Goal: Task Accomplishment & Management: Manage account settings

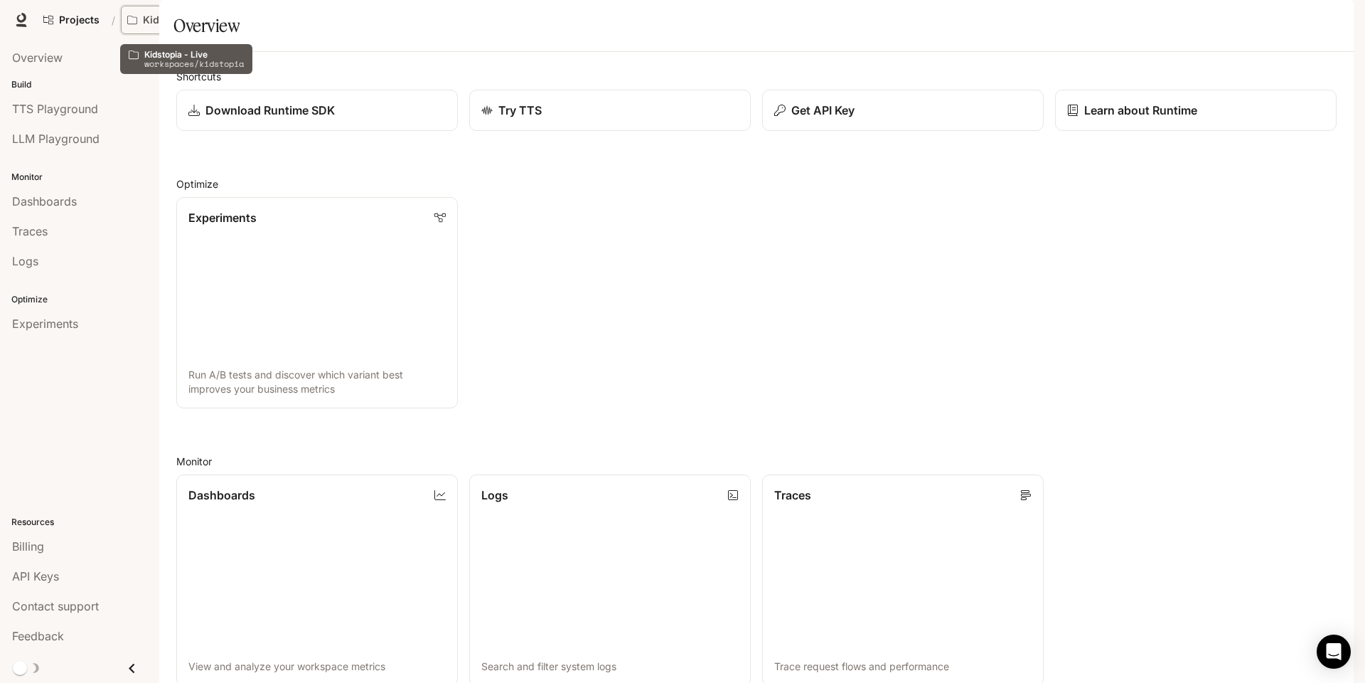
click at [150, 19] on p "Kidstopia - Live" at bounding box center [182, 20] width 78 height 12
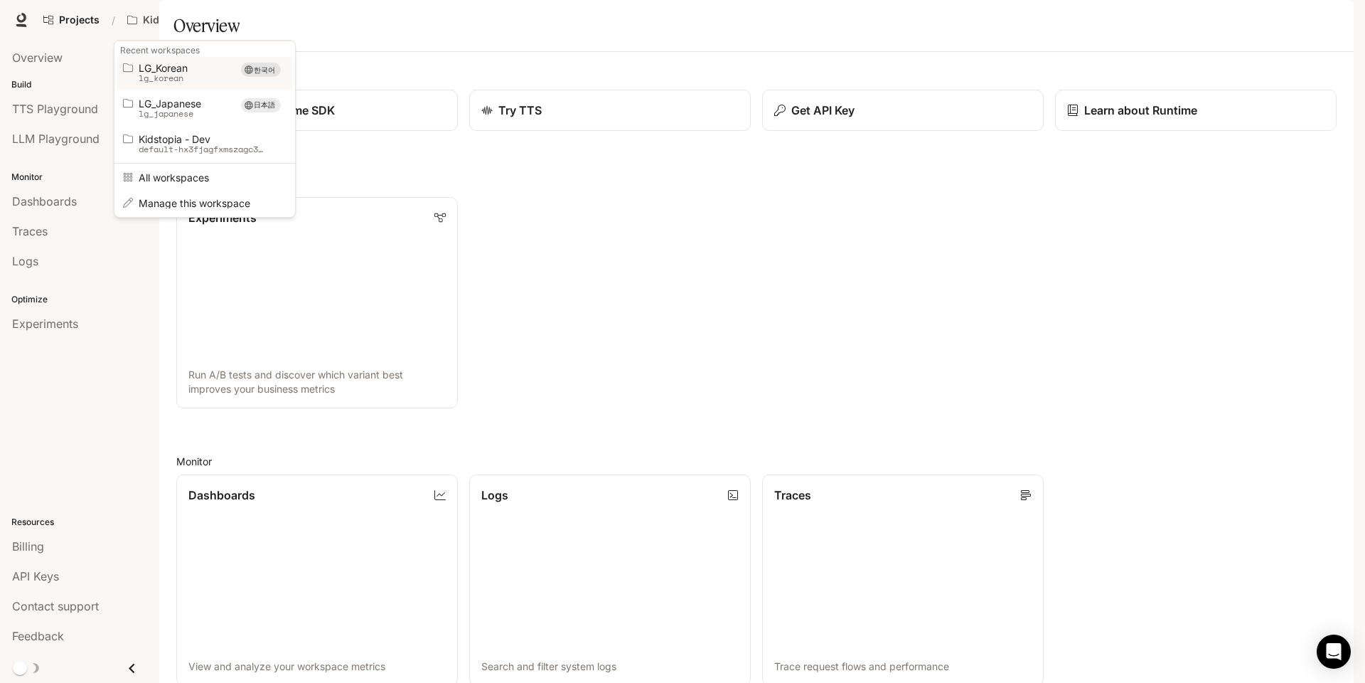
click at [162, 80] on p "lg_korean" at bounding box center [185, 78] width 92 height 10
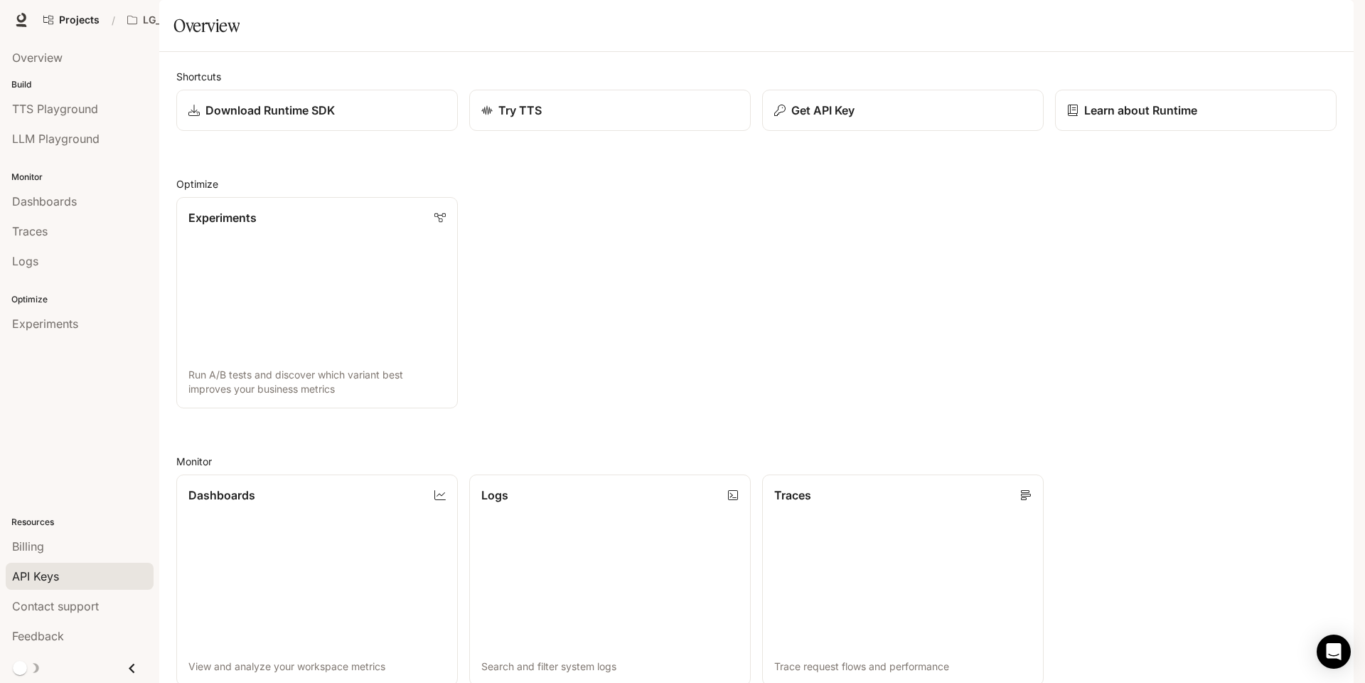
click at [42, 576] on span "API Keys" at bounding box center [35, 575] width 47 height 17
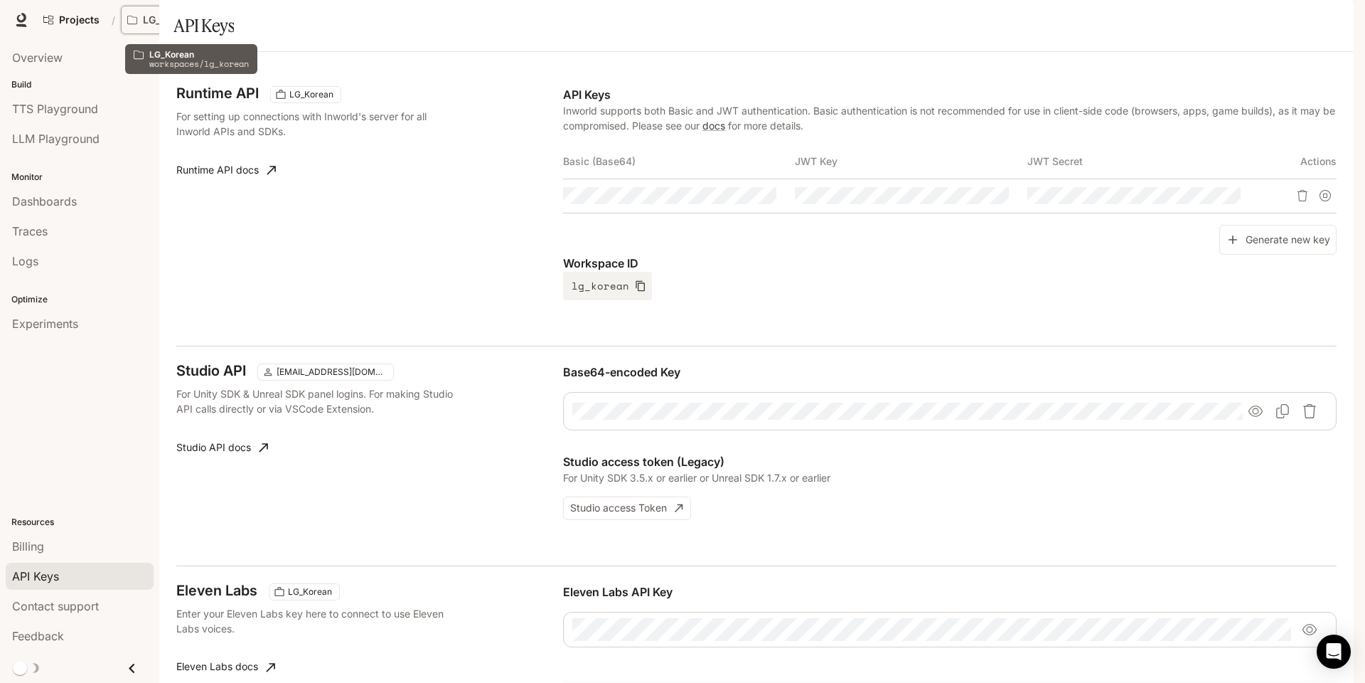
click at [225, 24] on div "한국어" at bounding box center [233, 20] width 64 height 18
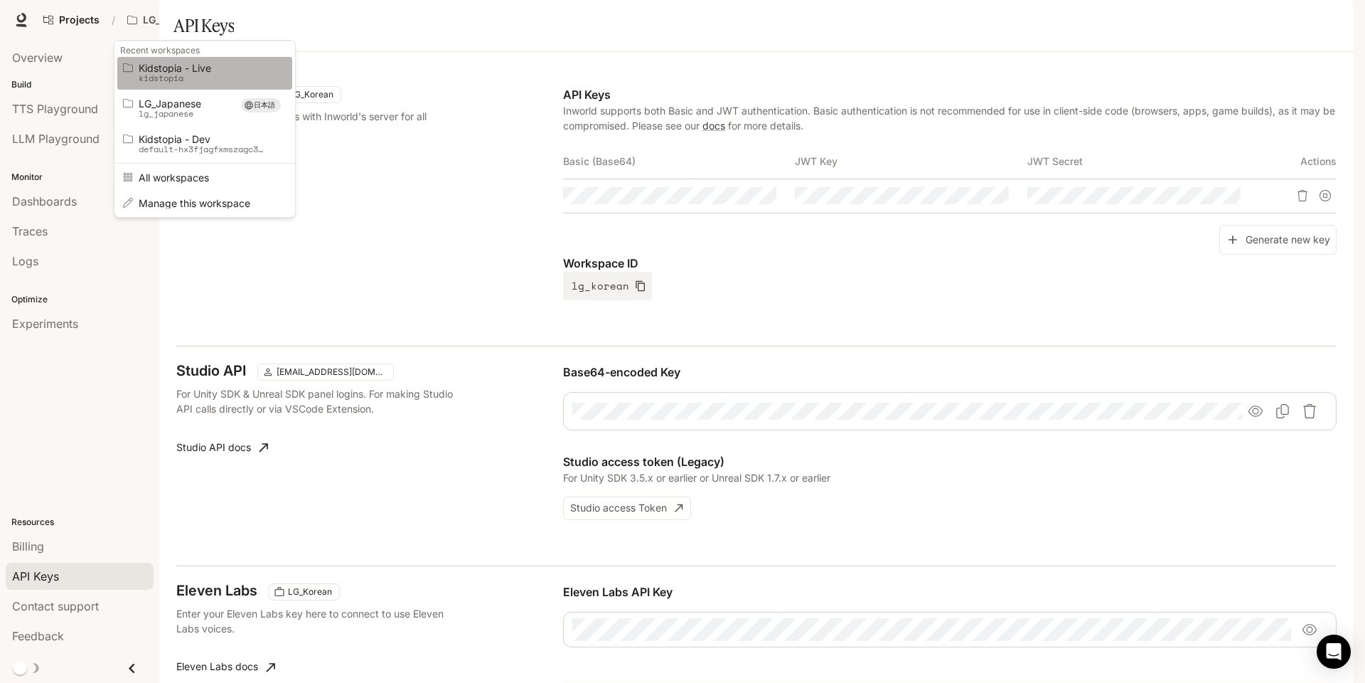
click at [206, 70] on span "Kidstopia - Live" at bounding box center [203, 68] width 128 height 11
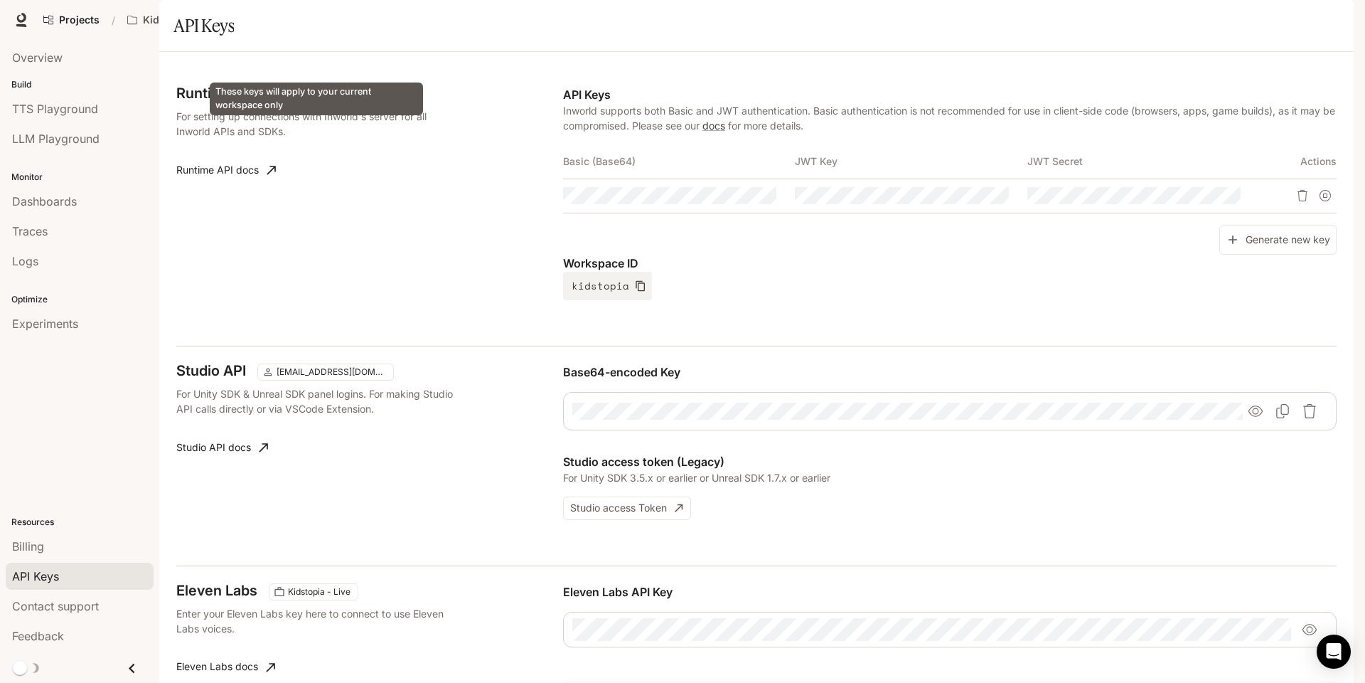
click at [341, 101] on span "Kidstopia - Live" at bounding box center [321, 94] width 74 height 13
click at [383, 279] on div "Runtime API Kidstopia - Live For setting up connections with Inworld's server f…" at bounding box center [369, 193] width 387 height 214
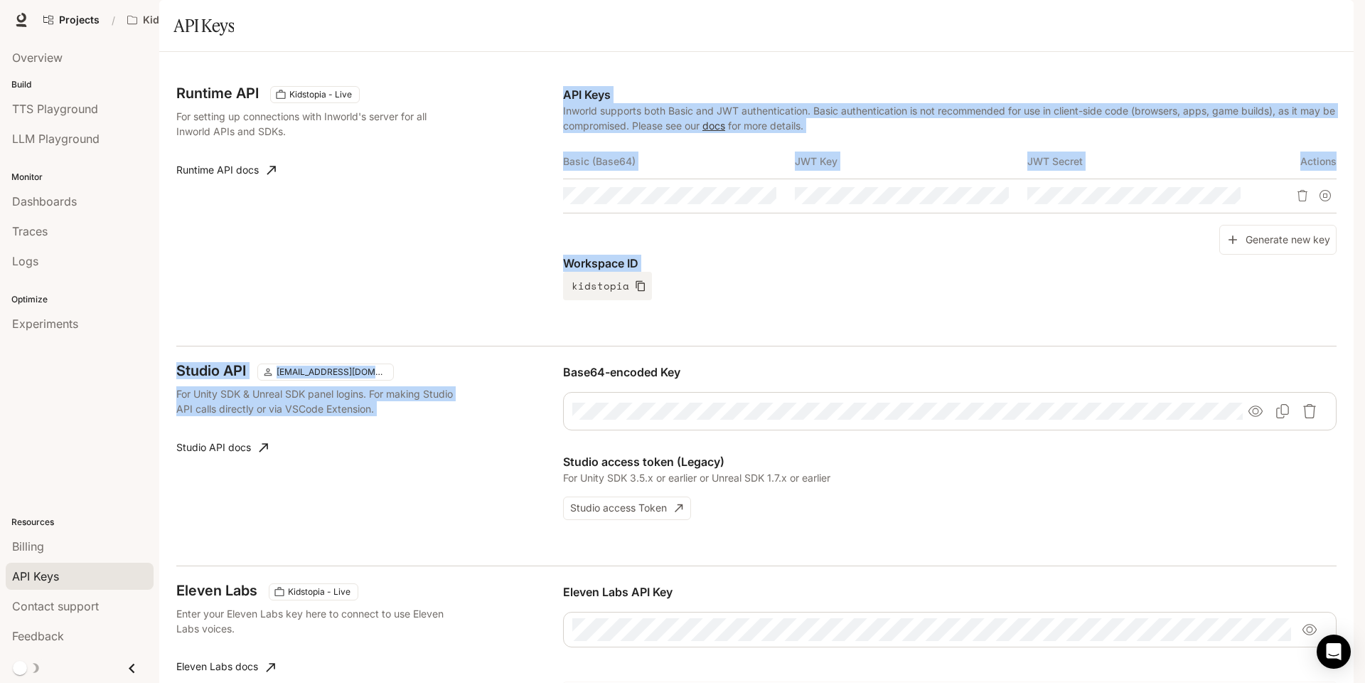
drag, startPoint x: 383, startPoint y: 279, endPoint x: 452, endPoint y: 557, distance: 286.3
click at [452, 557] on div "Runtime API Kidstopia - Live For setting up connections with Inworld's server f…" at bounding box center [756, 448] width 1195 height 792
click at [452, 520] on div "Studio API [EMAIL_ADDRESS][DOMAIN_NAME] For Unity SDK & Unreal SDK panel logins…" at bounding box center [369, 441] width 387 height 156
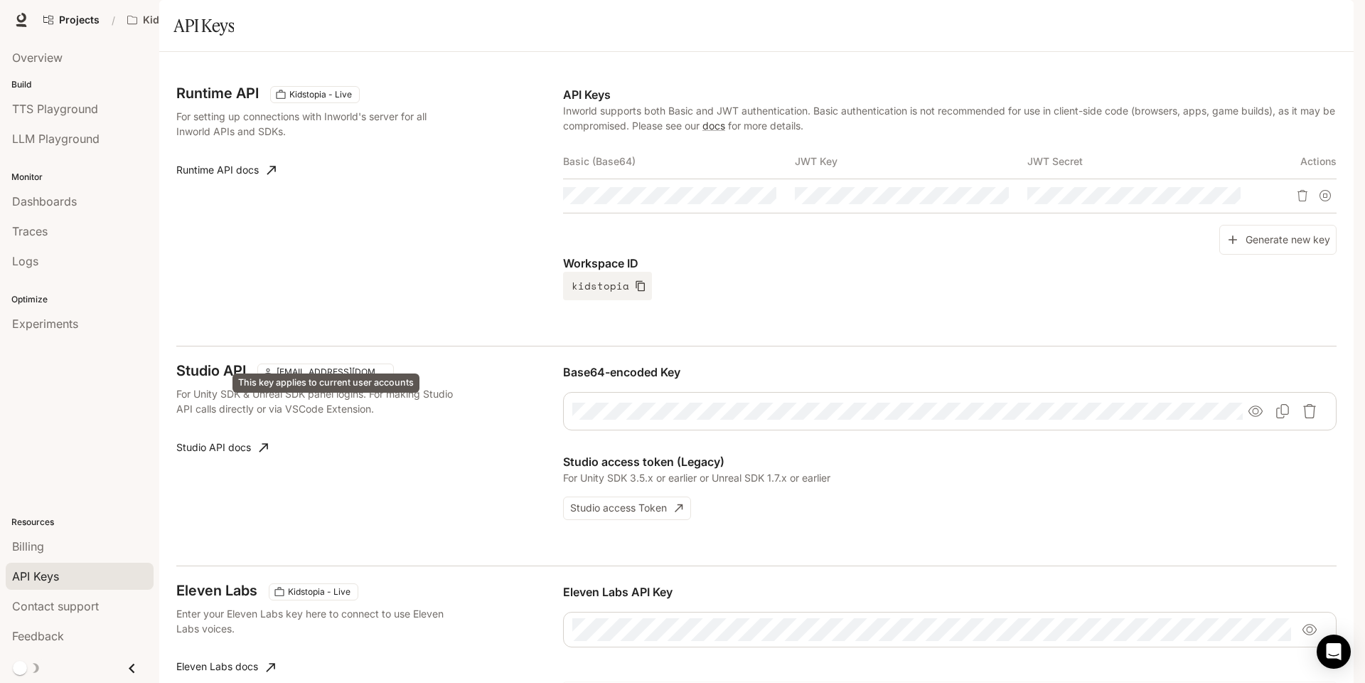
click at [365, 378] on span "[EMAIL_ADDRESS][DOMAIN_NAME]" at bounding box center [331, 372] width 121 height 13
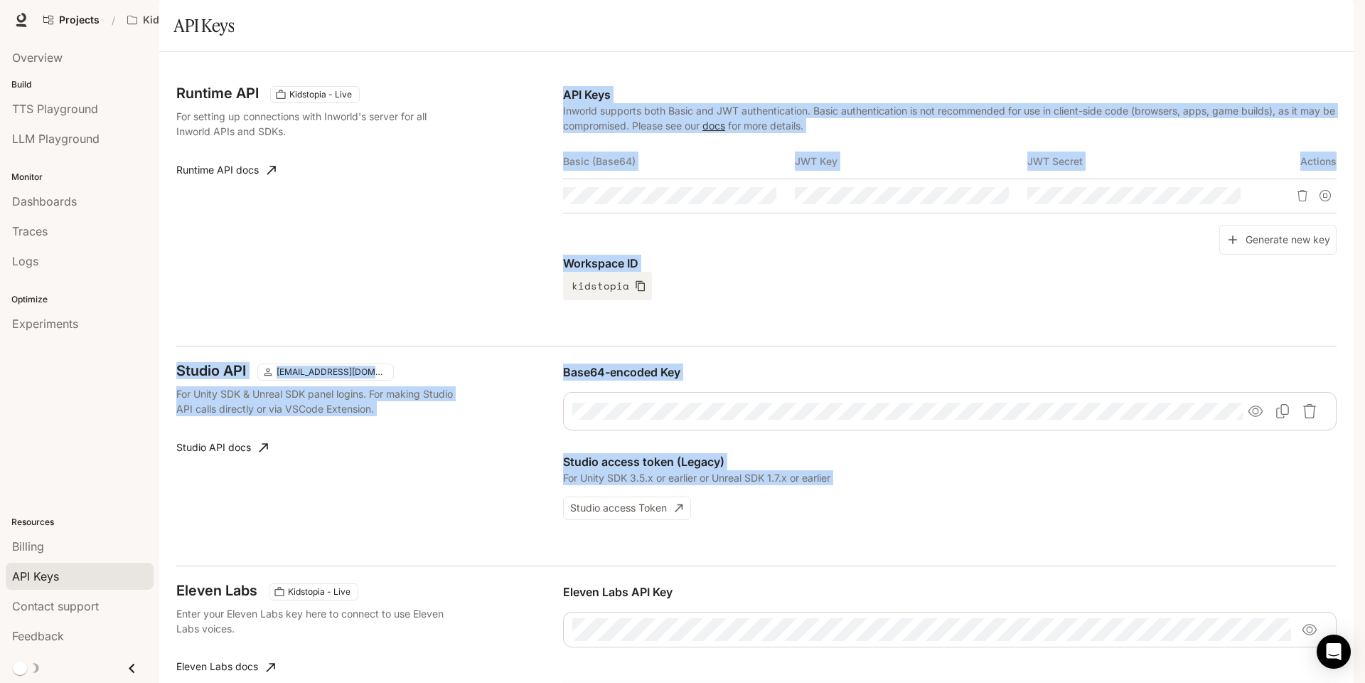
drag, startPoint x: 351, startPoint y: 311, endPoint x: 746, endPoint y: 570, distance: 472.2
click at [746, 570] on div "Runtime API Kidstopia - Live For setting up connections with Inworld's server f…" at bounding box center [756, 448] width 1195 height 792
click at [746, 565] on div "Studio API [EMAIL_ADDRESS][DOMAIN_NAME] For Unity SDK & Unreal SDK panel logins…" at bounding box center [756, 456] width 1161 height 220
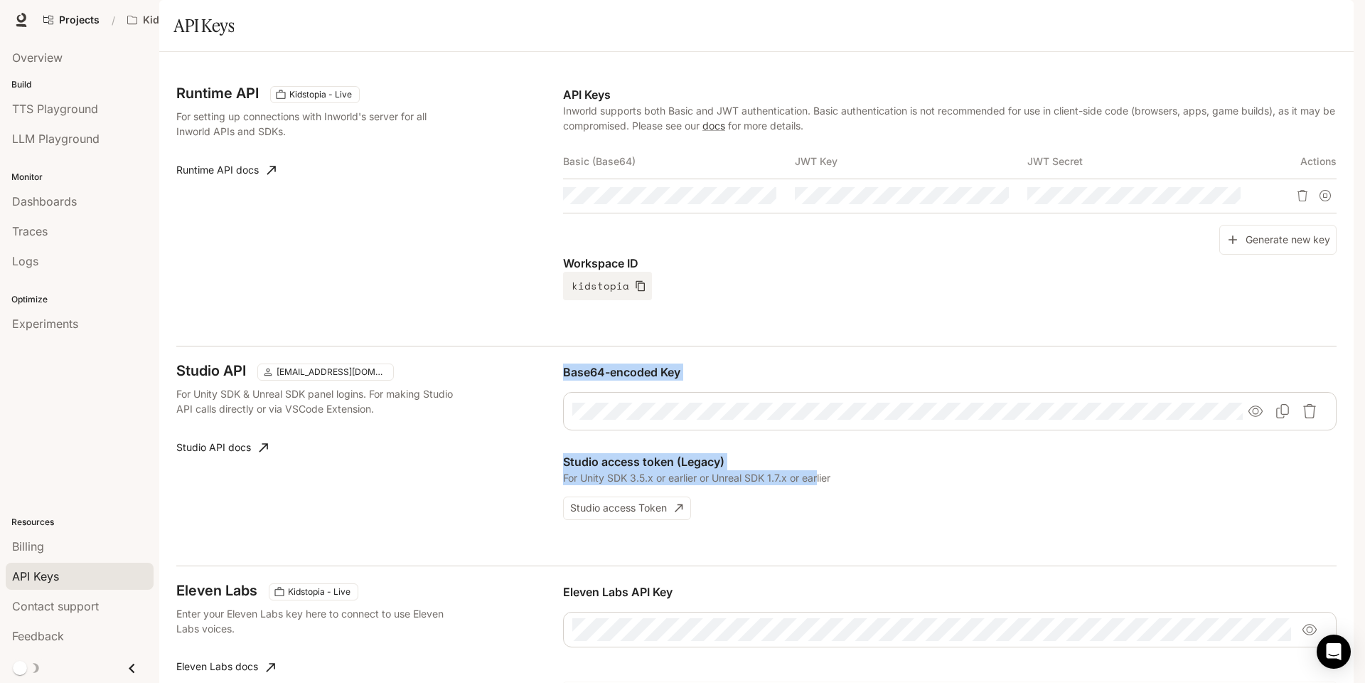
drag, startPoint x: 558, startPoint y: 517, endPoint x: 819, endPoint y: 514, distance: 260.3
click at [819, 514] on div "Studio API [EMAIL_ADDRESS][DOMAIN_NAME] For Unity SDK & Unreal SDK panel logins…" at bounding box center [756, 456] width 1161 height 220
click at [819, 485] on p "For Unity SDK 3.5.x or earlier or Unreal SDK 1.7.x or earlier" at bounding box center [950, 477] width 774 height 15
drag, startPoint x: 577, startPoint y: 519, endPoint x: 949, endPoint y: 526, distance: 372.0
click at [949, 520] on div "Base64-encoded Key Studio access token (Legacy) For Unity SDK 3.5.x or earlier …" at bounding box center [950, 441] width 774 height 156
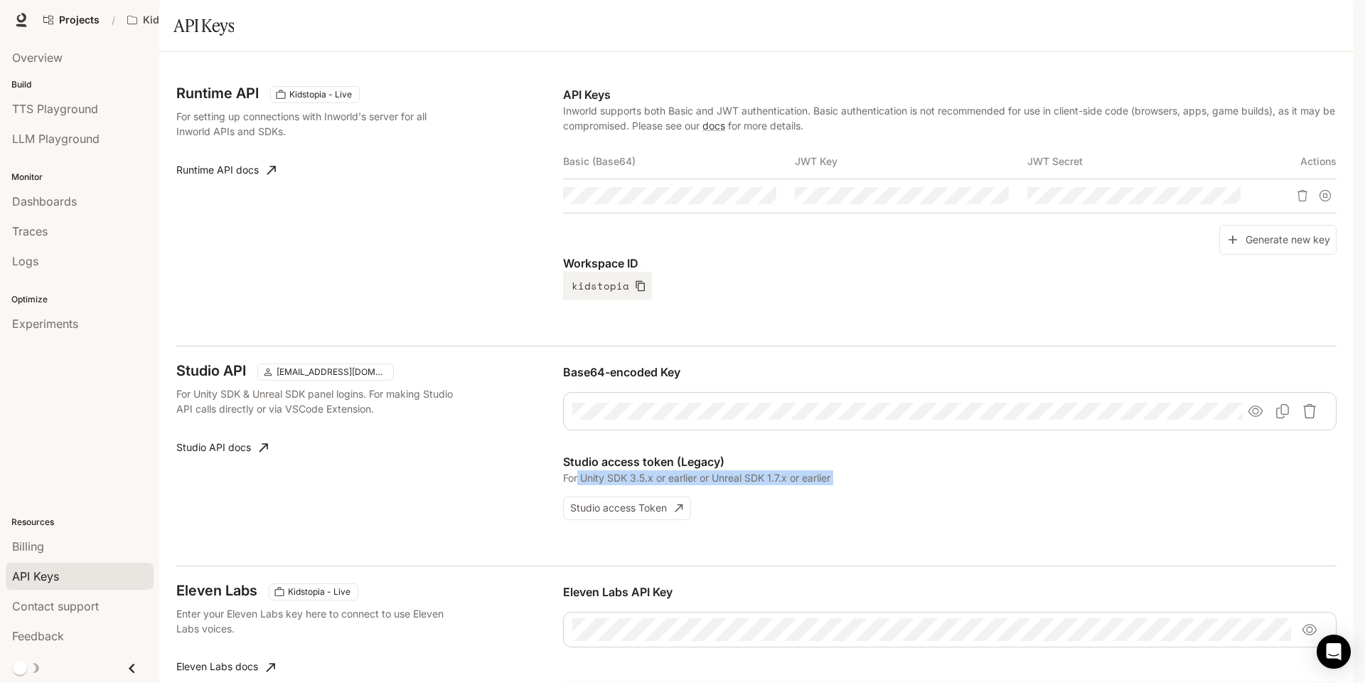
click at [949, 520] on div "Base64-encoded Key Studio access token (Legacy) For Unity SDK 3.5.x or earlier …" at bounding box center [950, 441] width 774 height 156
click at [643, 520] on button "Studio access Token" at bounding box center [627, 507] width 128 height 23
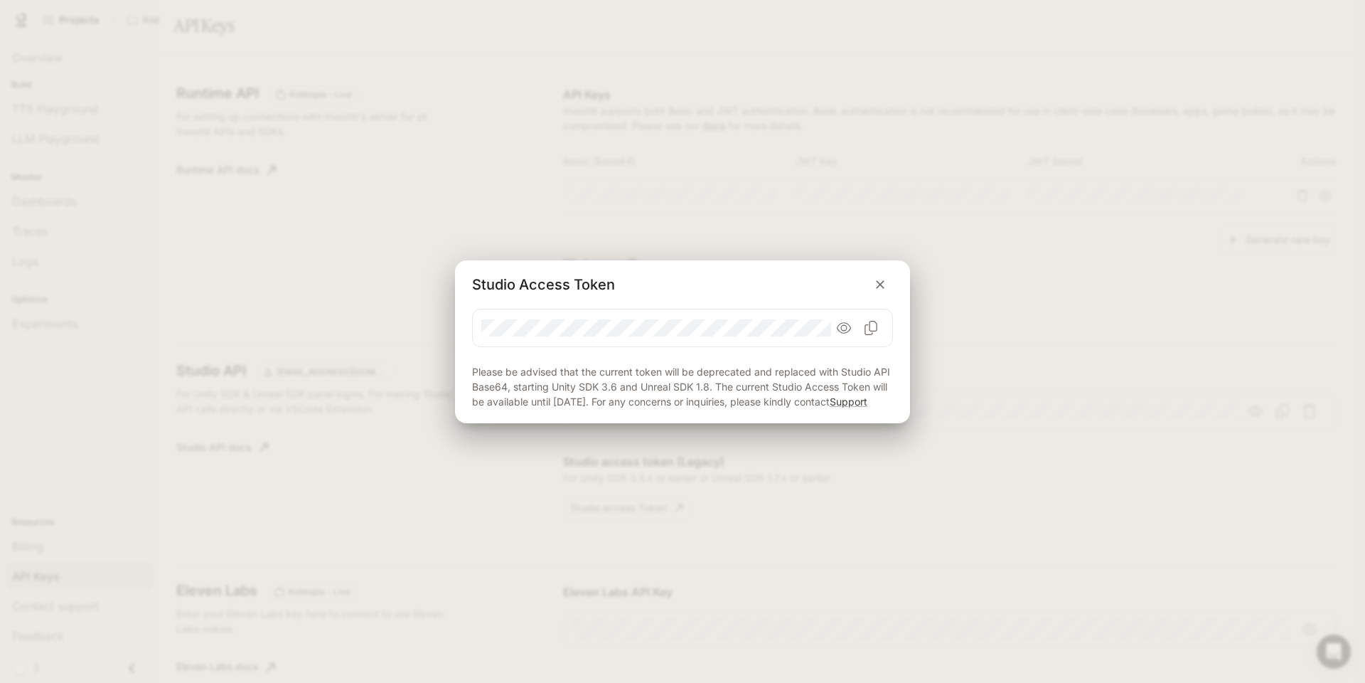
click at [846, 321] on icon "button" at bounding box center [844, 328] width 14 height 14
click at [875, 277] on icon "button" at bounding box center [880, 284] width 14 height 14
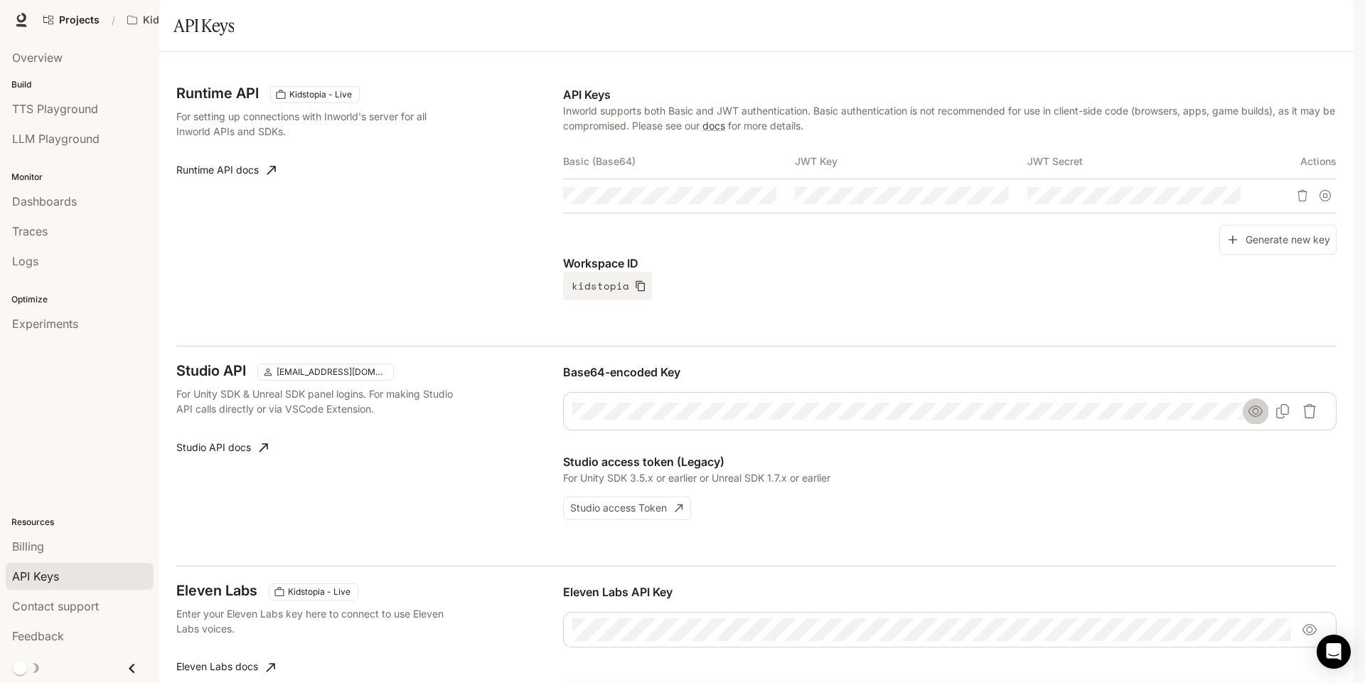
click at [1254, 418] on icon "button" at bounding box center [1256, 411] width 14 height 14
click at [1116, 520] on div "Base64-encoded Key Studio access token (Legacy) For Unity SDK 3.5.x or earlier …" at bounding box center [950, 441] width 774 height 156
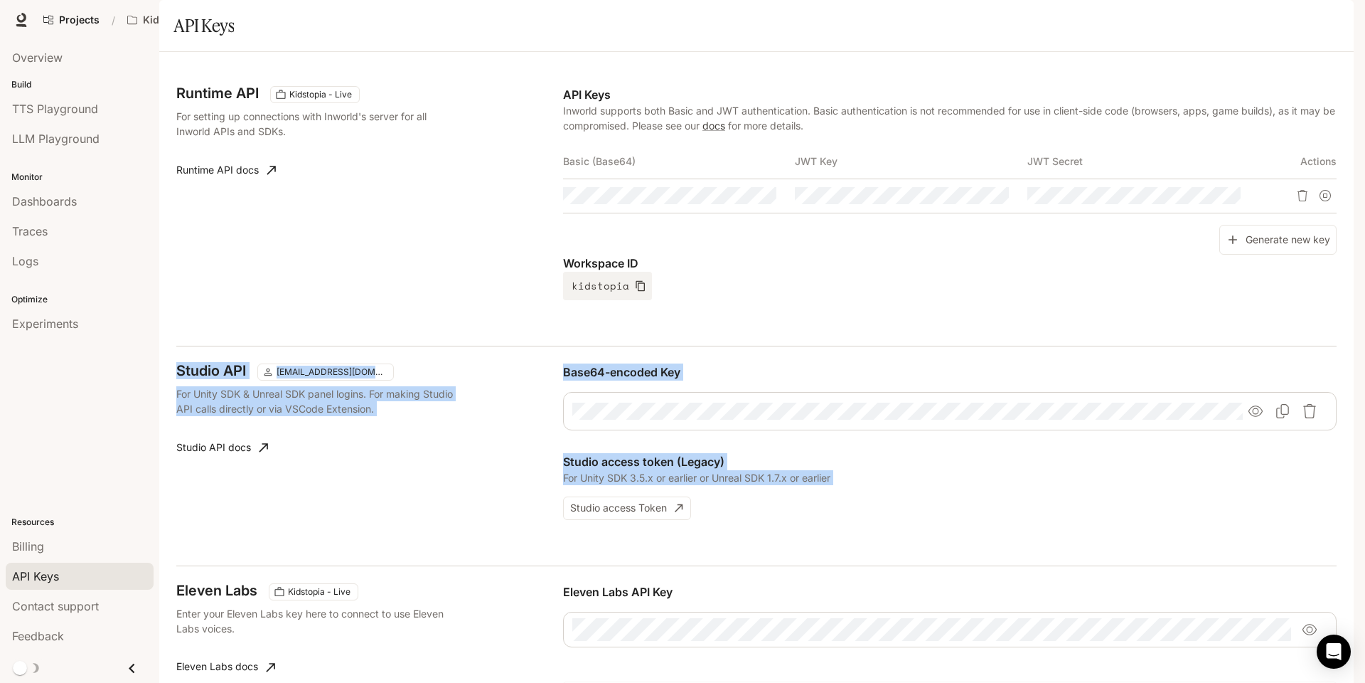
drag, startPoint x: 1040, startPoint y: 555, endPoint x: 804, endPoint y: 384, distance: 290.7
click at [804, 384] on div "Runtime API Kidstopia - Live For setting up connections with Inworld's server f…" at bounding box center [756, 448] width 1195 height 792
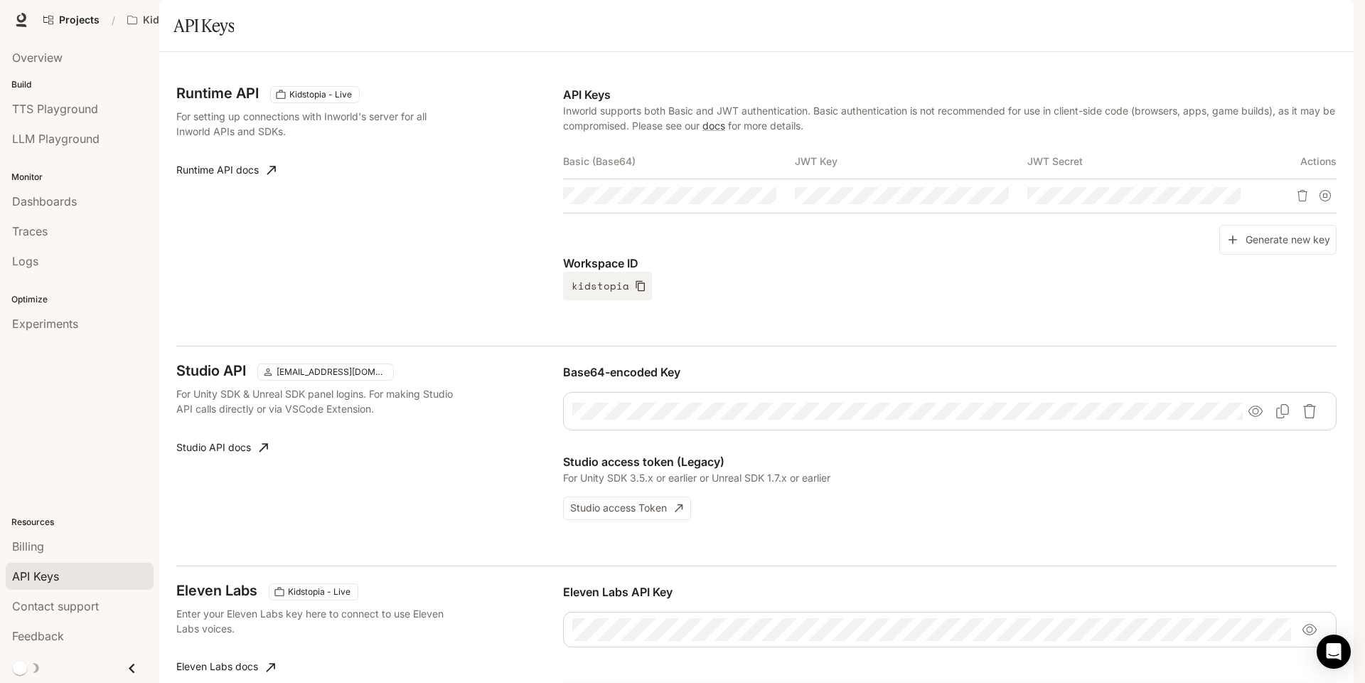
click at [804, 346] on div "Runtime API Kidstopia - Live For setting up connections with Inworld's server f…" at bounding box center [756, 207] width 1161 height 277
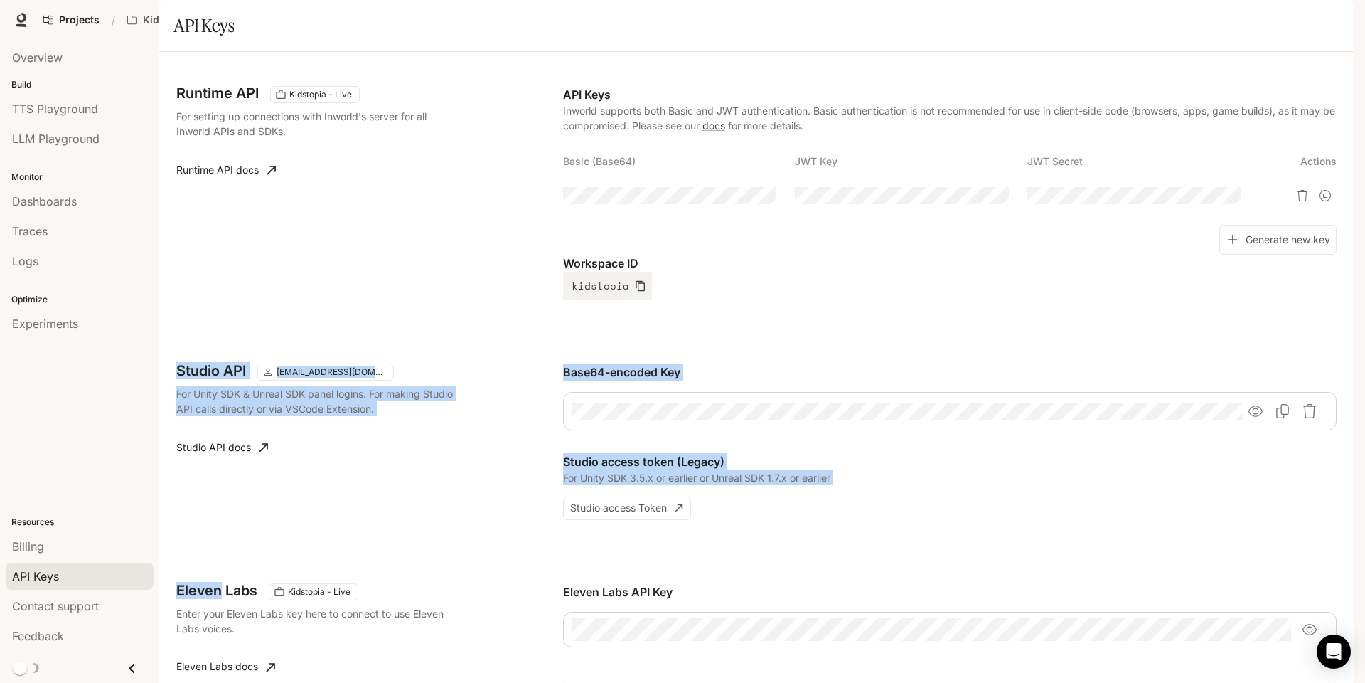
drag, startPoint x: 804, startPoint y: 384, endPoint x: 901, endPoint y: 597, distance: 233.6
click at [901, 597] on div "Runtime API Kidstopia - Live For setting up connections with Inworld's server f…" at bounding box center [756, 448] width 1195 height 792
click at [901, 565] on div "Studio API [EMAIL_ADDRESS][DOMAIN_NAME] For Unity SDK & Unreal SDK panel logins…" at bounding box center [756, 456] width 1161 height 220
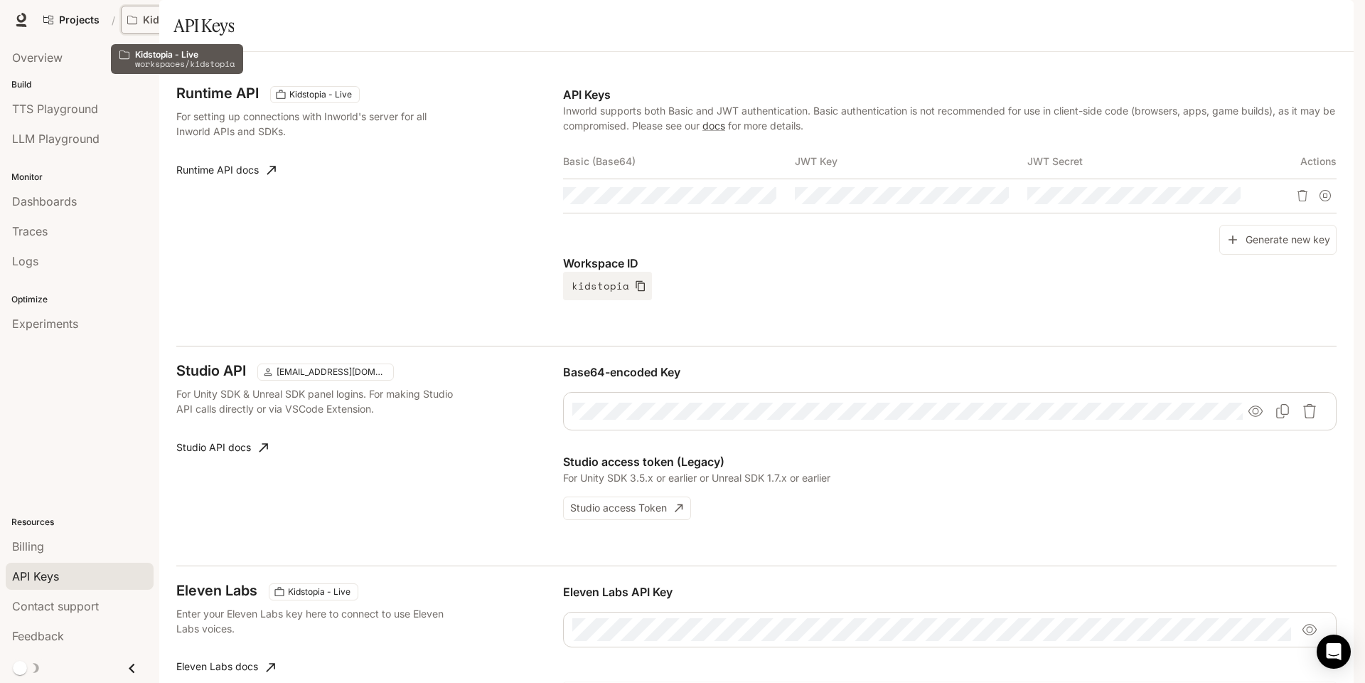
click at [197, 13] on button "Kidstopia - Live" at bounding box center [182, 20] width 122 height 28
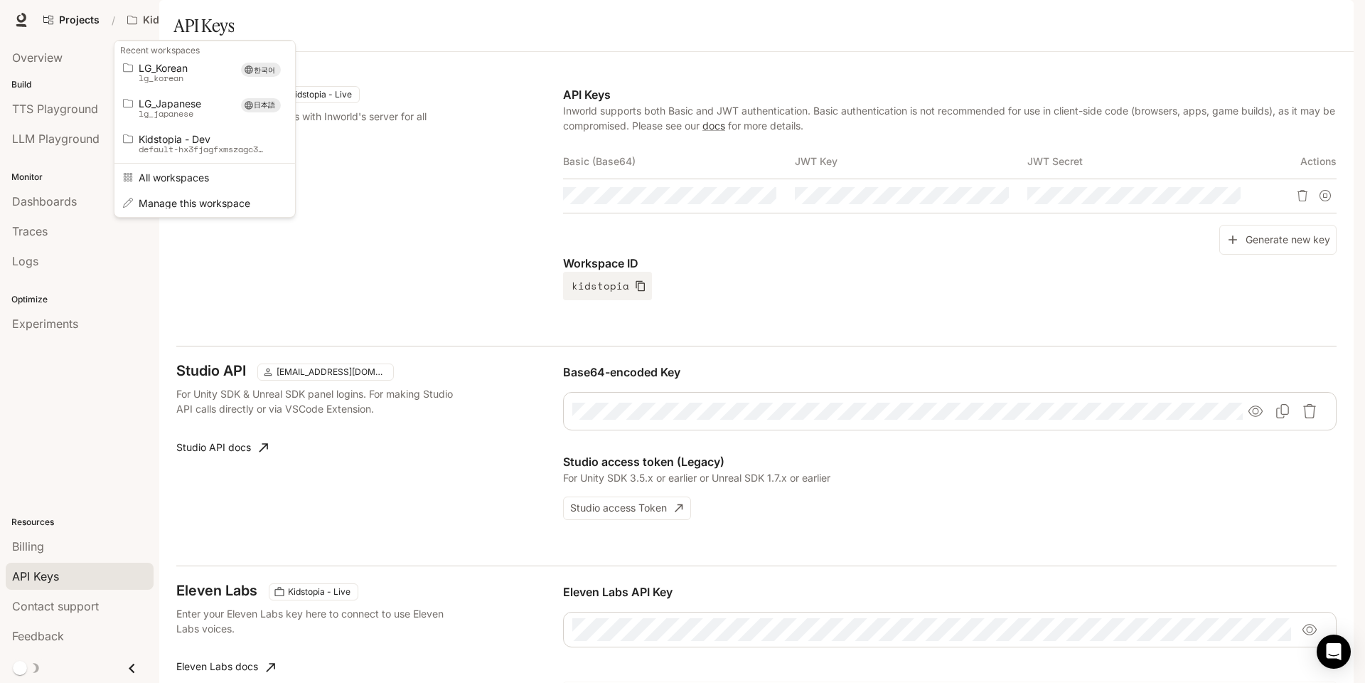
click at [502, 48] on div "Open workspace menu" at bounding box center [682, 341] width 1365 height 683
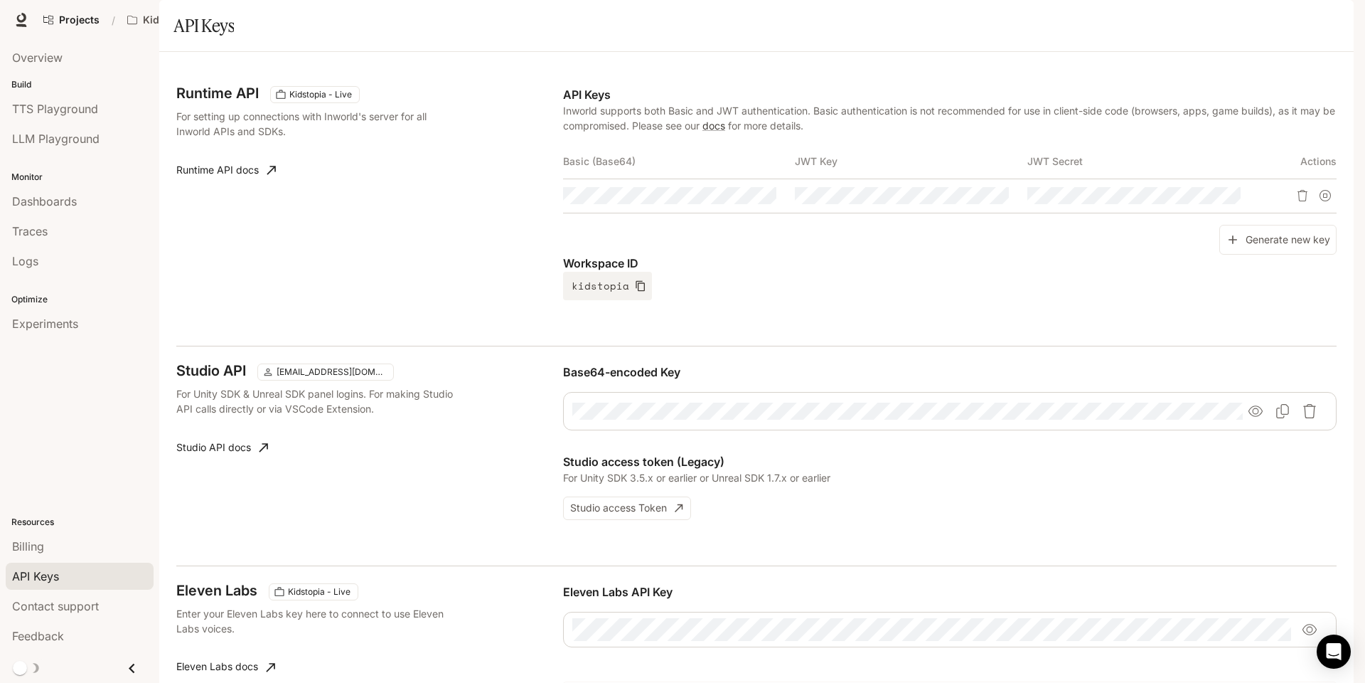
click at [1089, 27] on span "Character Studio" at bounding box center [1096, 20] width 79 height 18
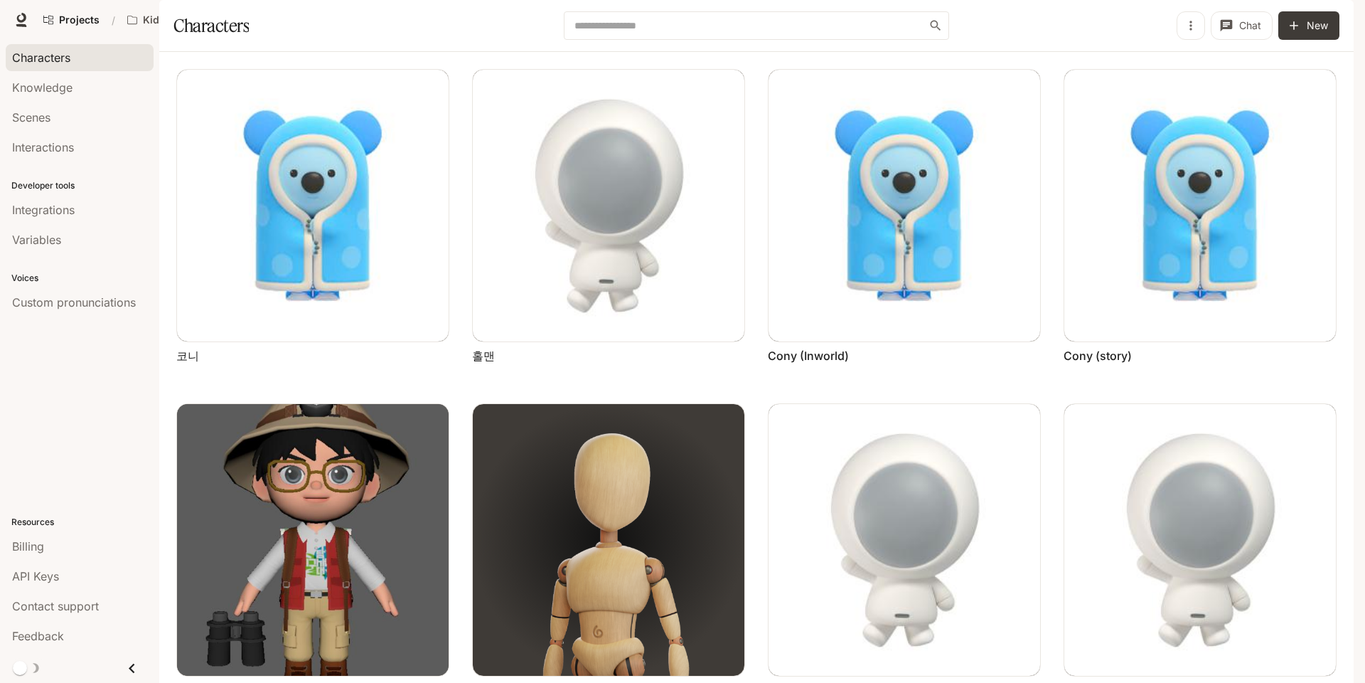
scroll to position [488, 0]
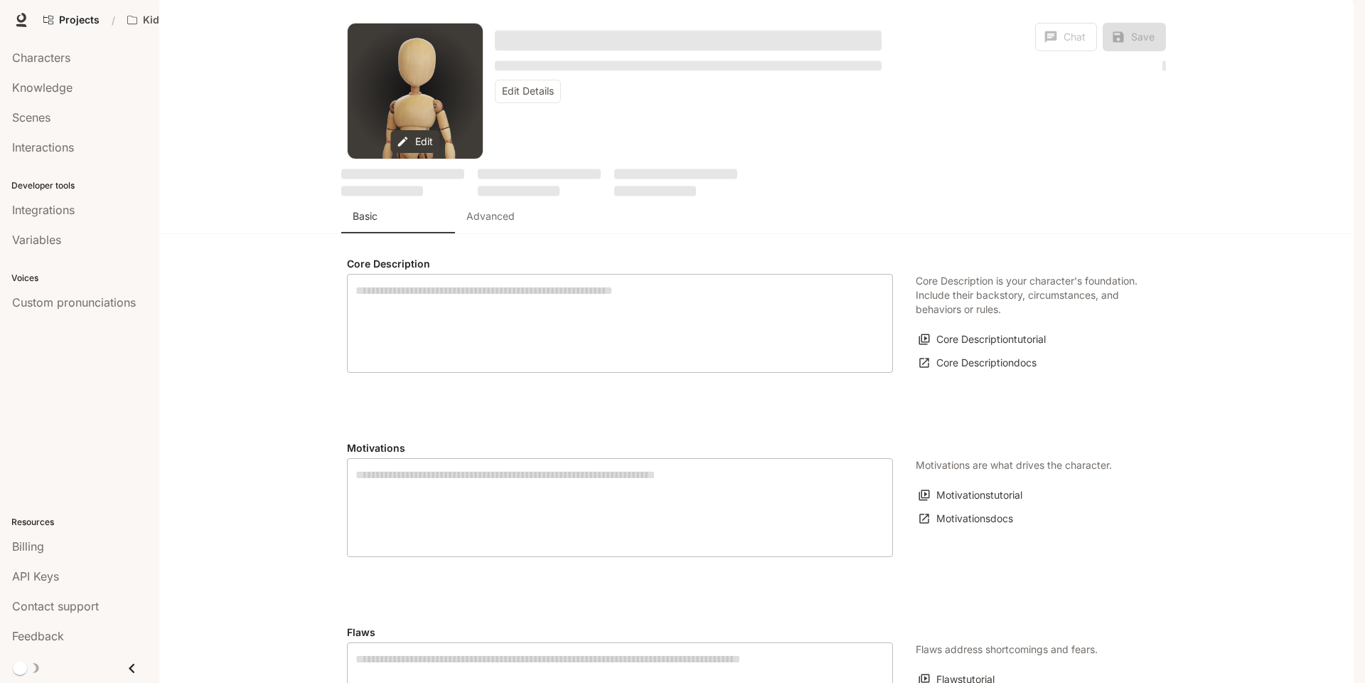
type textarea "**********"
type input "**********"
type textarea "**********"
type input "*"
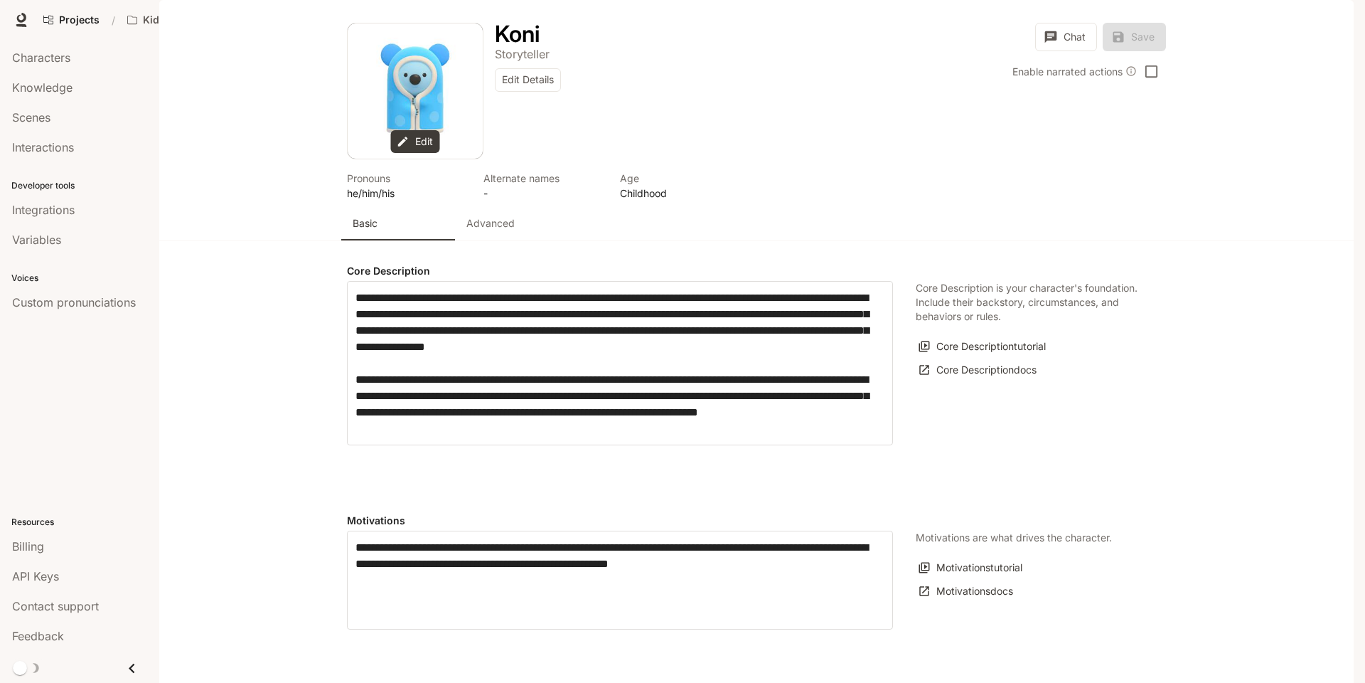
type input "**********"
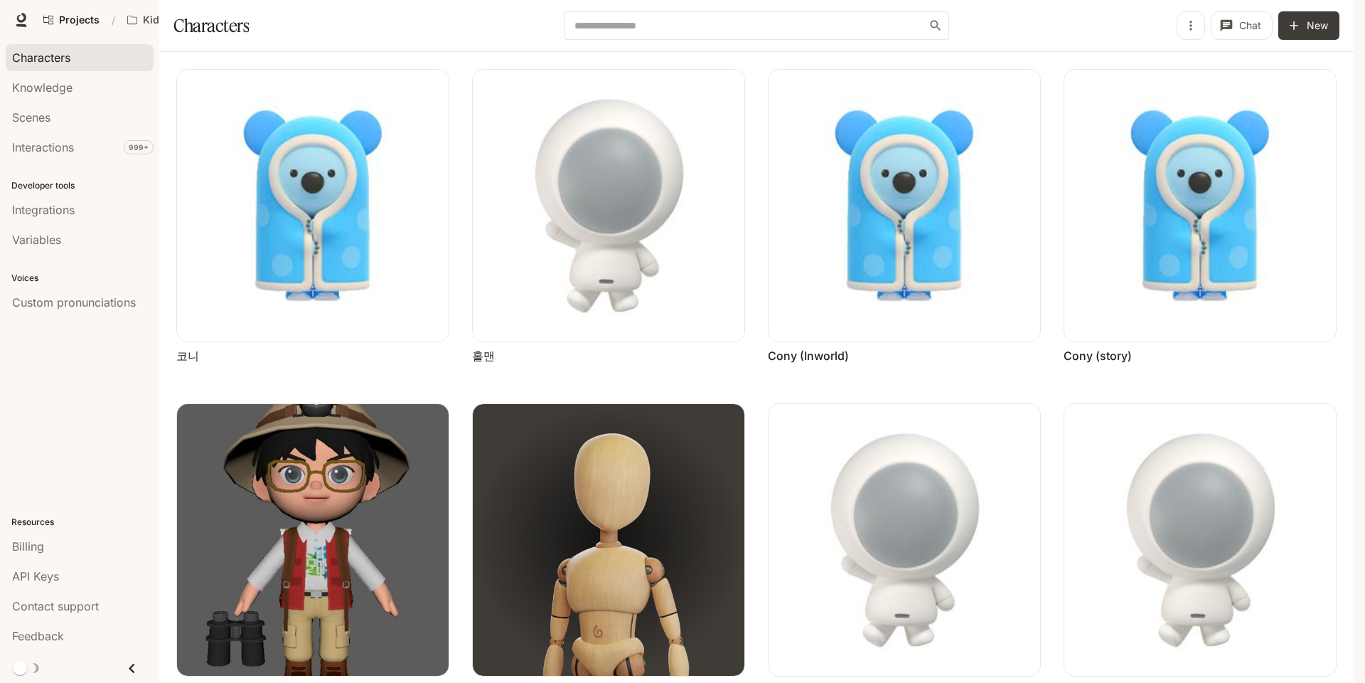
scroll to position [488, 0]
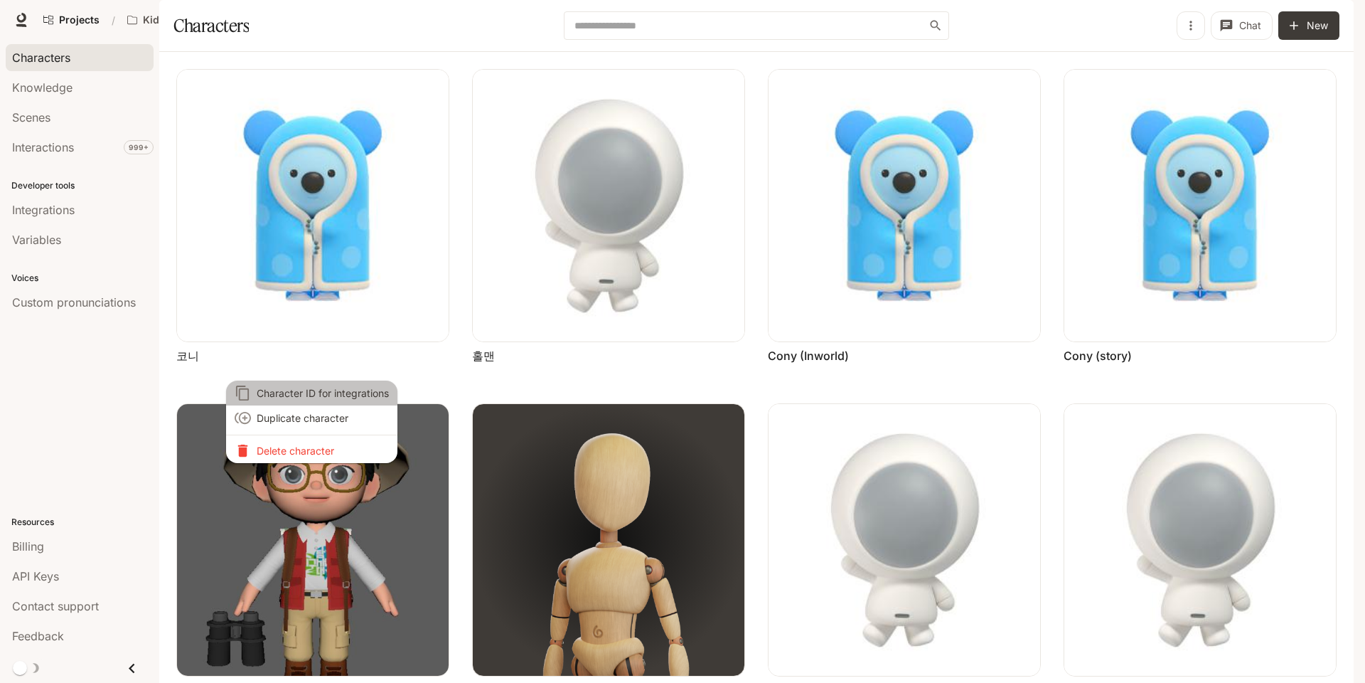
click at [336, 393] on span "Character ID for integrations" at bounding box center [323, 392] width 132 height 15
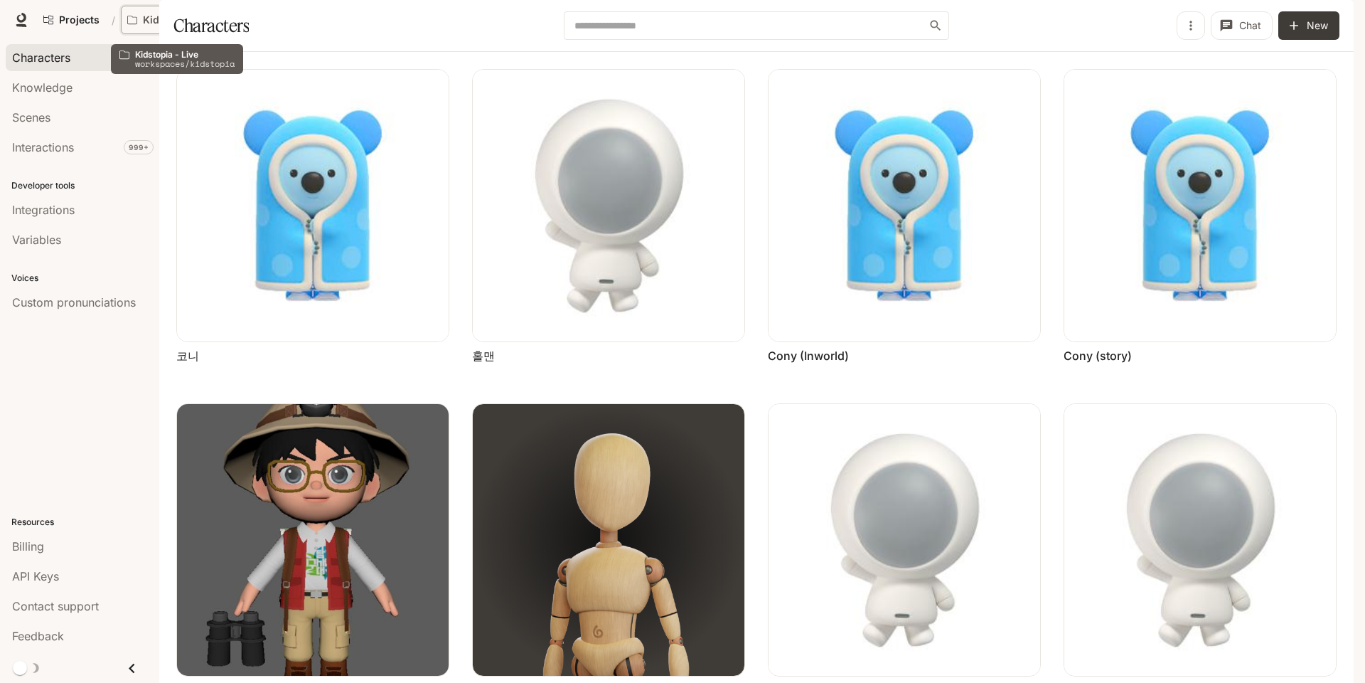
click at [151, 18] on p "Kidstopia - Live" at bounding box center [182, 20] width 78 height 12
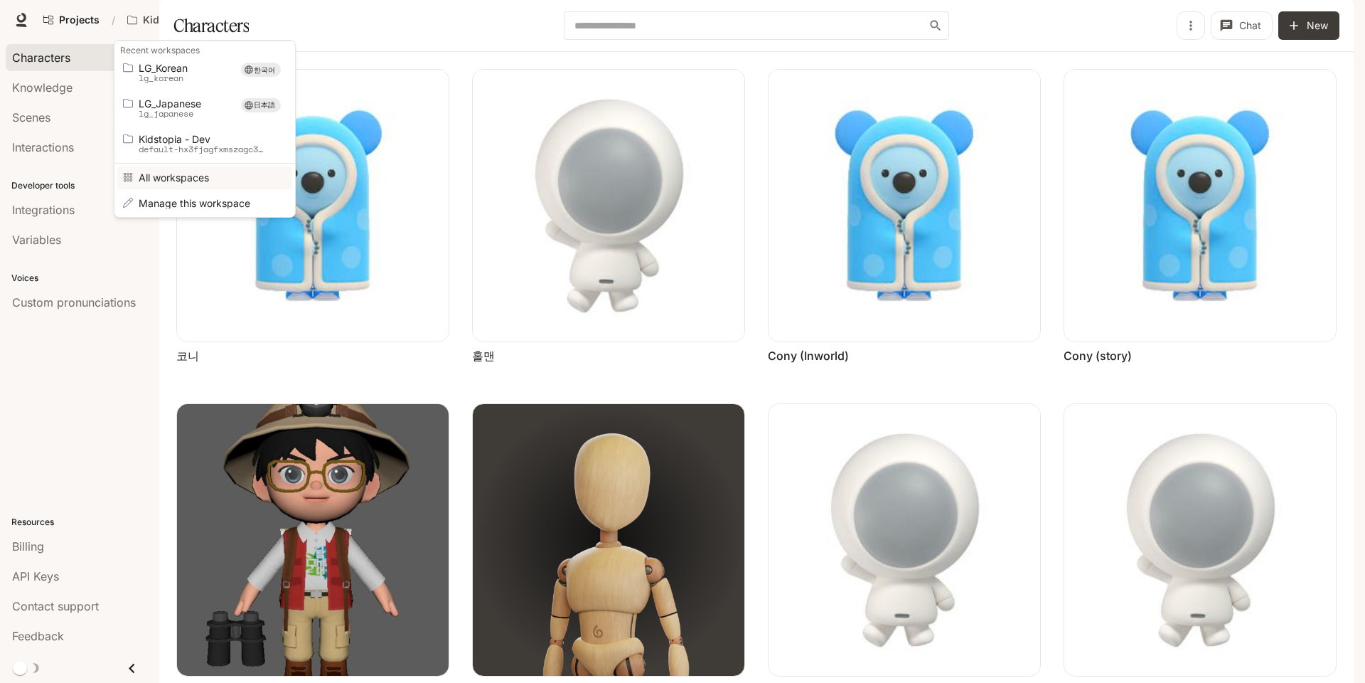
click at [182, 174] on span "All workspaces" at bounding box center [203, 177] width 128 height 11
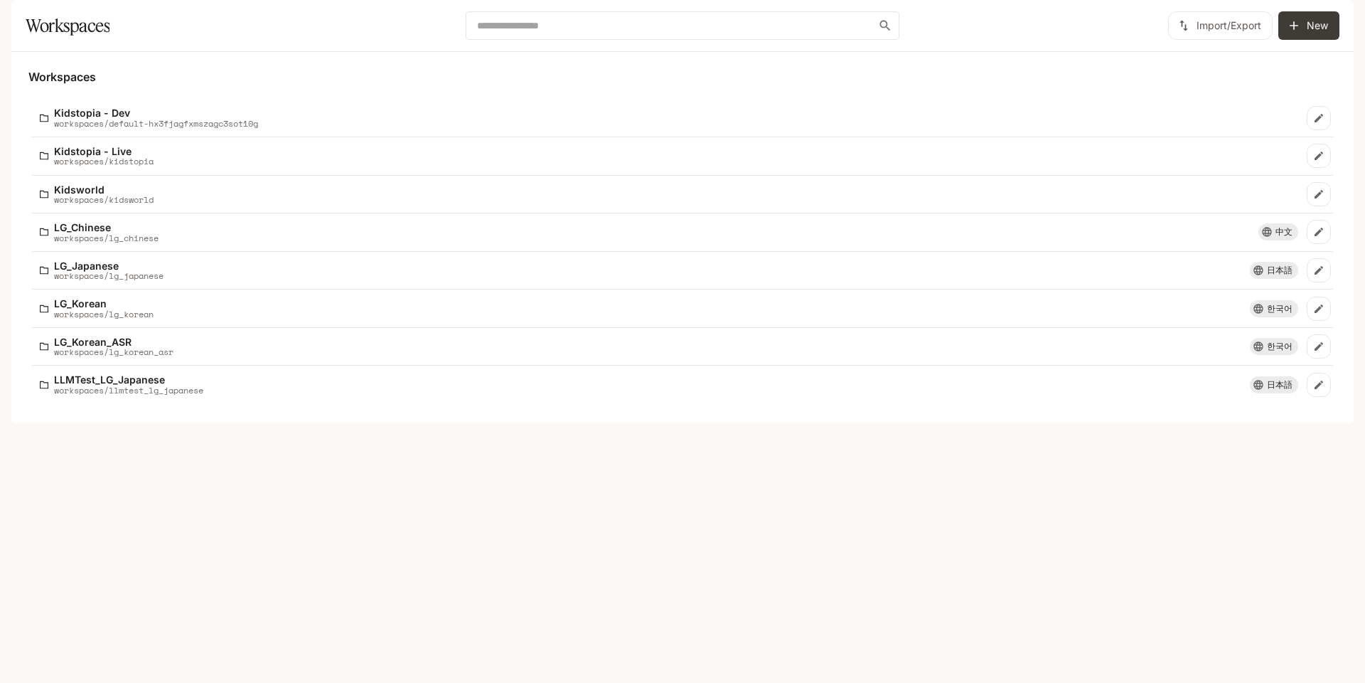
click at [344, 423] on div "Workspaces Kidstopia - Dev workspaces/default-hx3fjagfxmszagc3sot10g Kidstopia …" at bounding box center [682, 237] width 1343 height 371
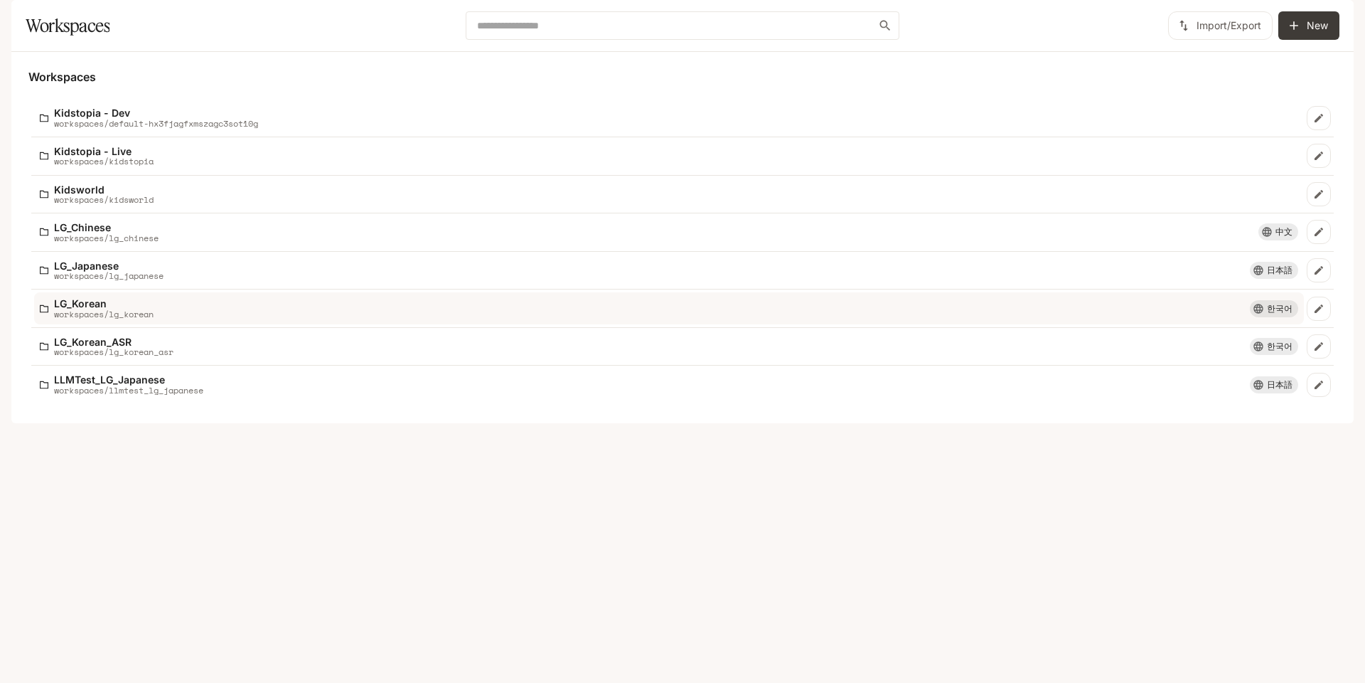
click at [1158, 319] on div "LG_Korean workspaces/lg_korean" at bounding box center [645, 308] width 1210 height 21
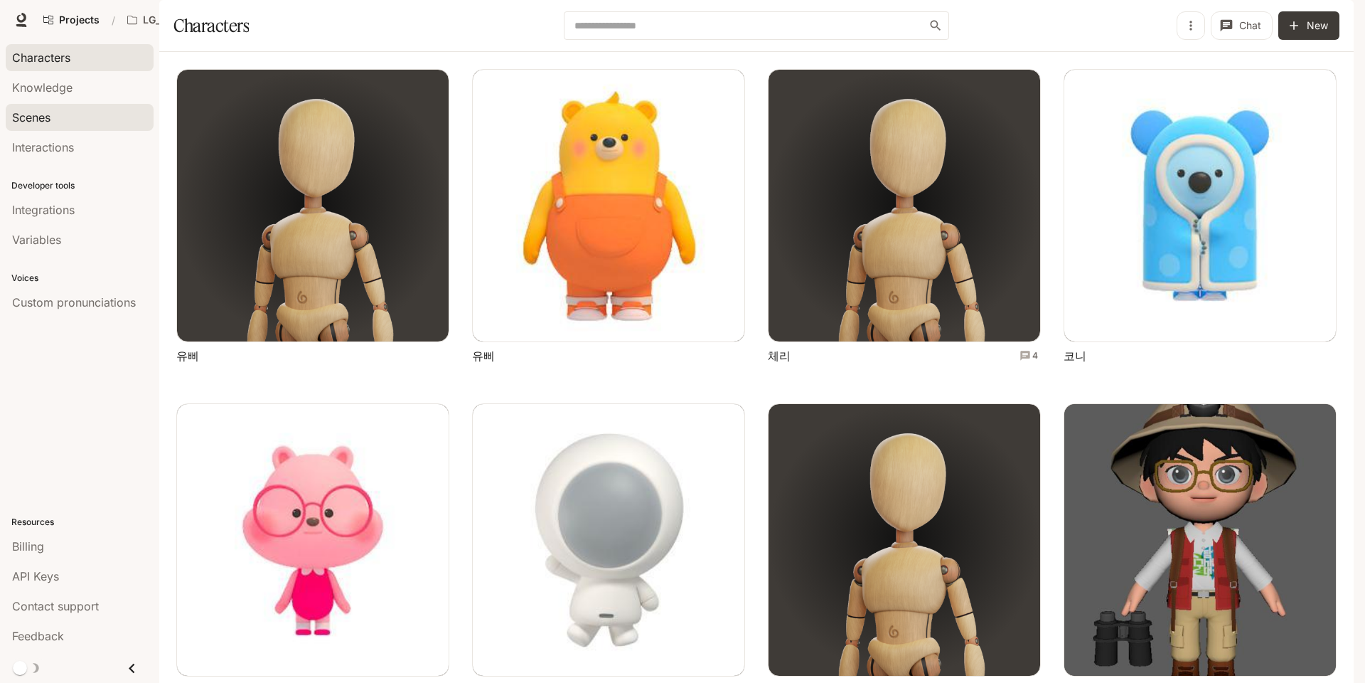
click at [79, 121] on div "Scenes" at bounding box center [79, 117] width 135 height 17
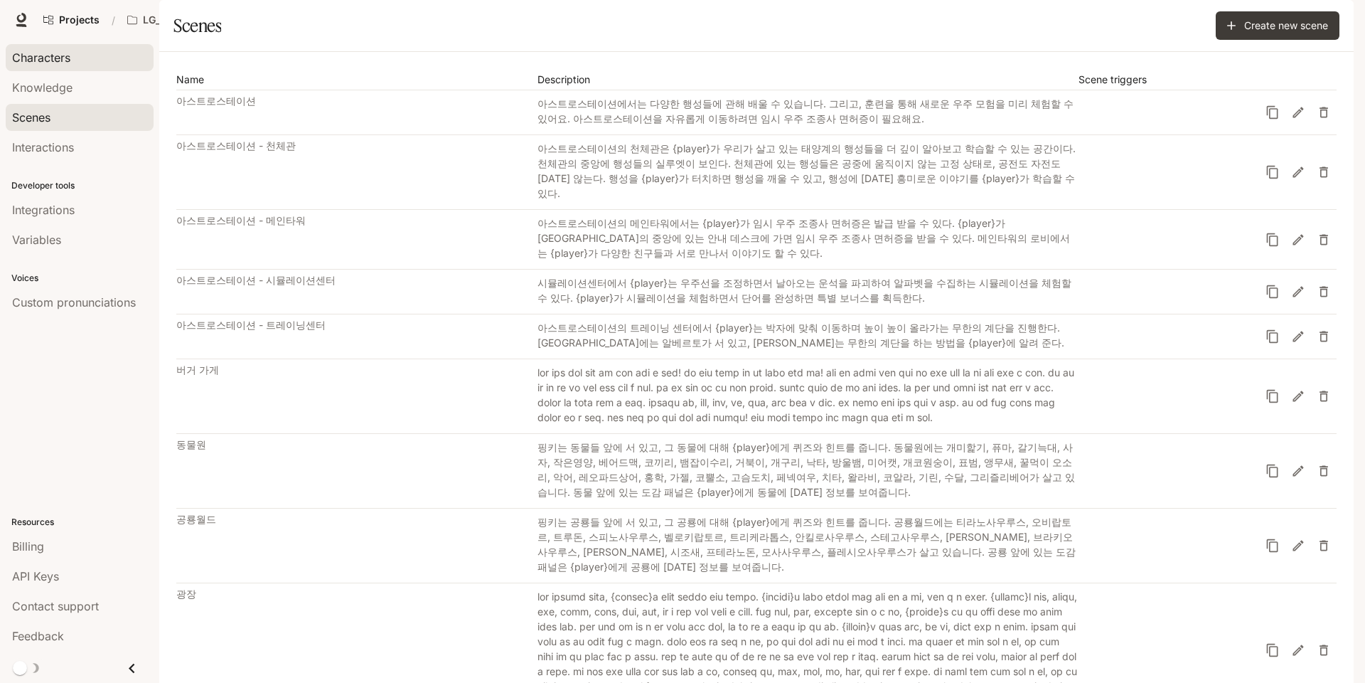
click at [75, 57] on div "Characters" at bounding box center [79, 57] width 135 height 17
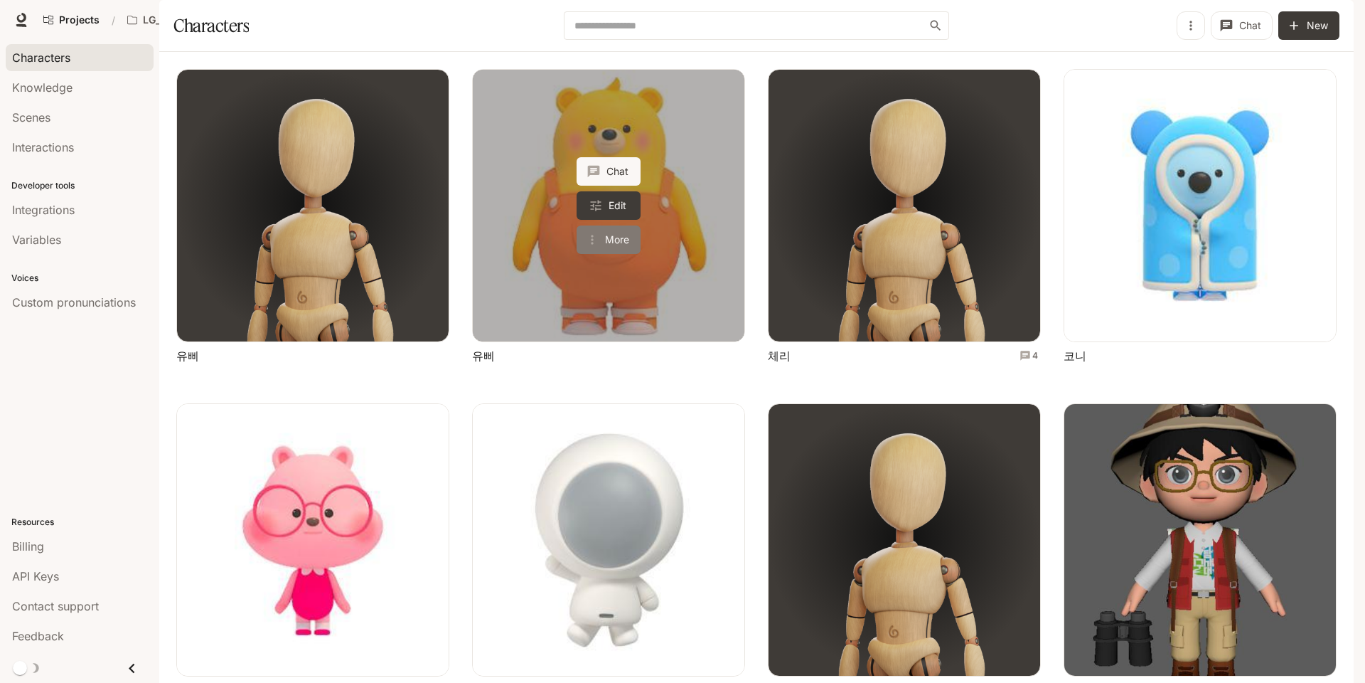
click at [604, 254] on button "More" at bounding box center [609, 239] width 64 height 28
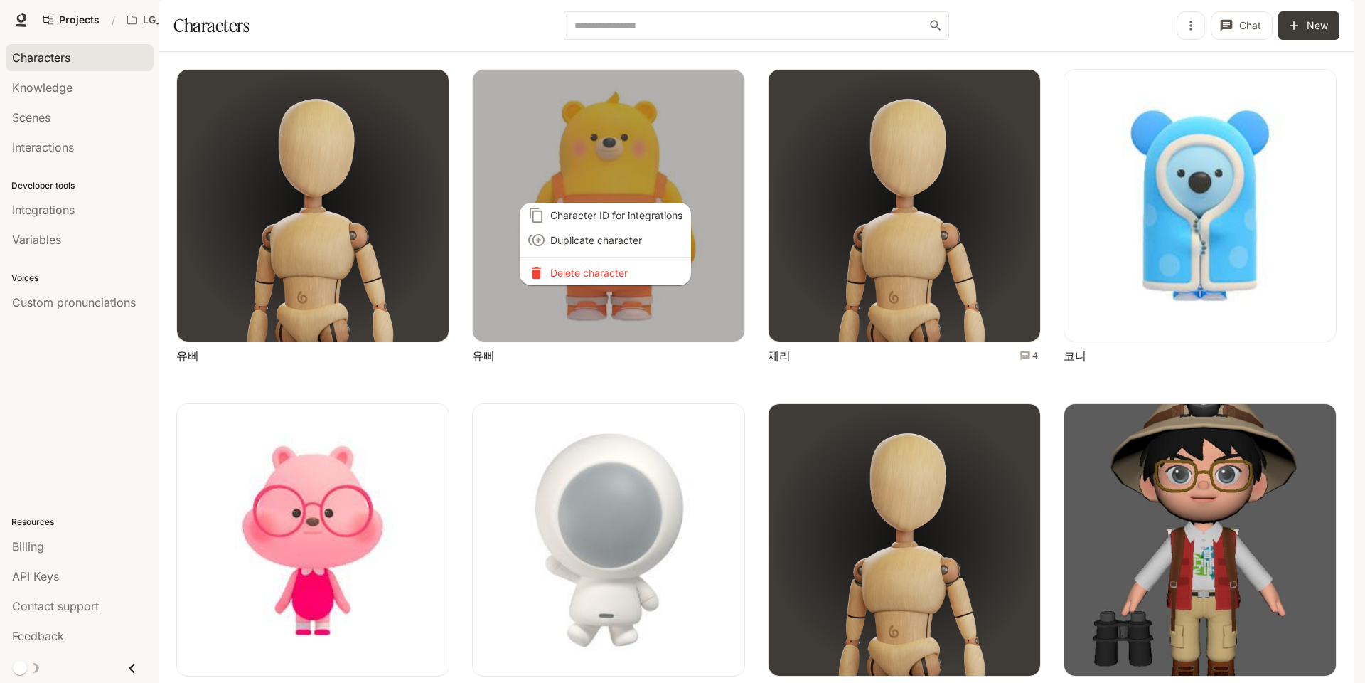
click at [597, 210] on span "Character ID for integrations" at bounding box center [616, 215] width 132 height 15
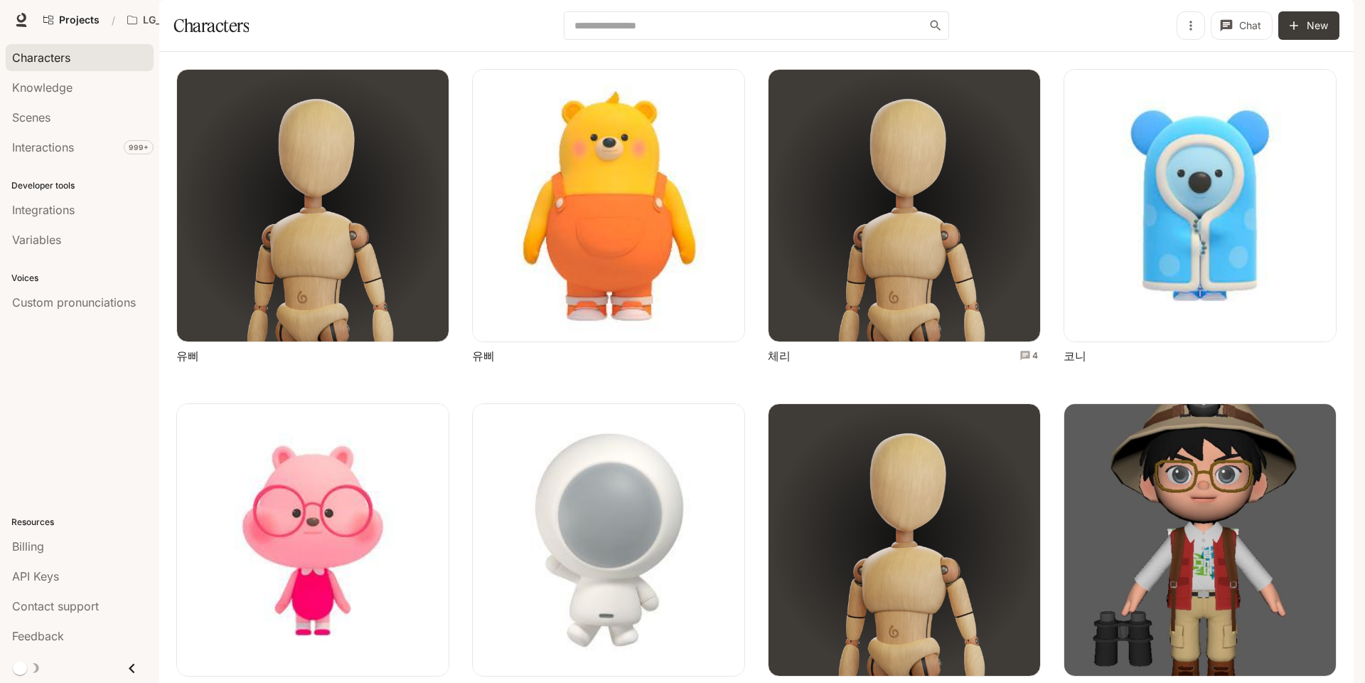
click at [97, 359] on div "Characters Knowledge Scenes Interactions 999+ Developer tools Integrations Vari…" at bounding box center [79, 361] width 159 height 643
click at [110, 214] on div "Integrations" at bounding box center [79, 209] width 135 height 17
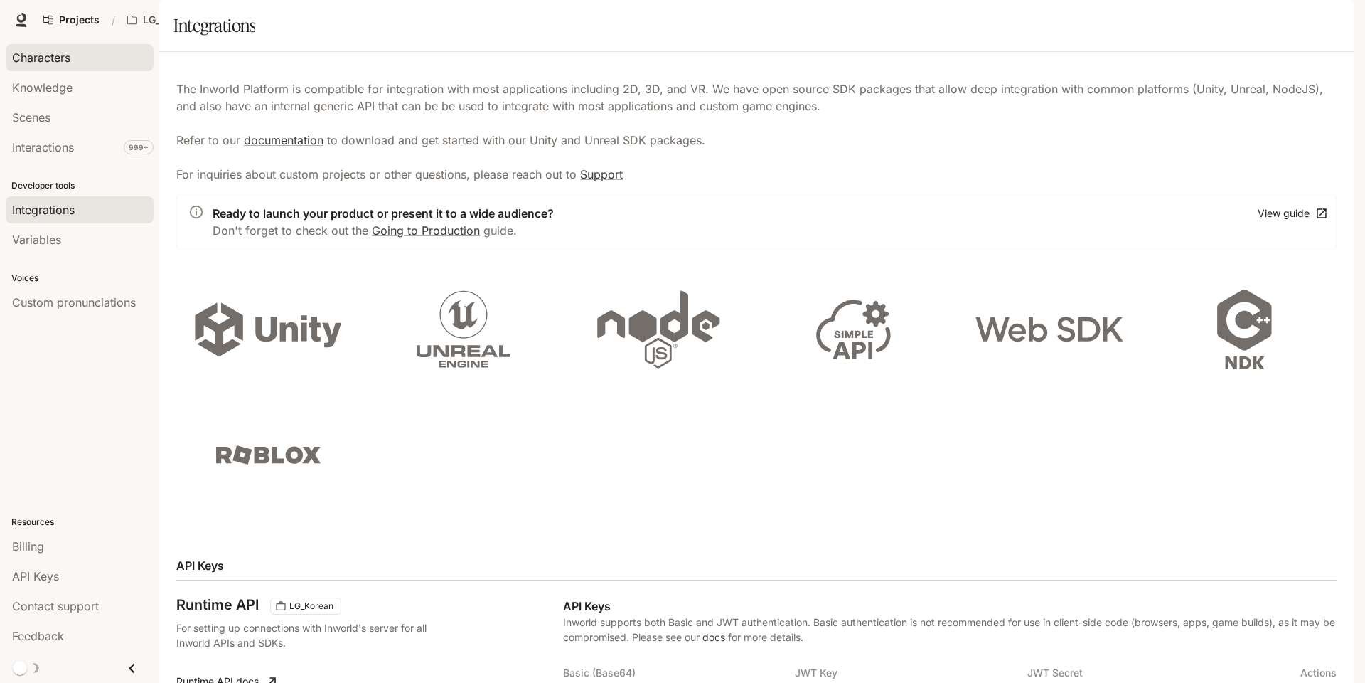
click at [90, 49] on div "Characters" at bounding box center [79, 57] width 135 height 17
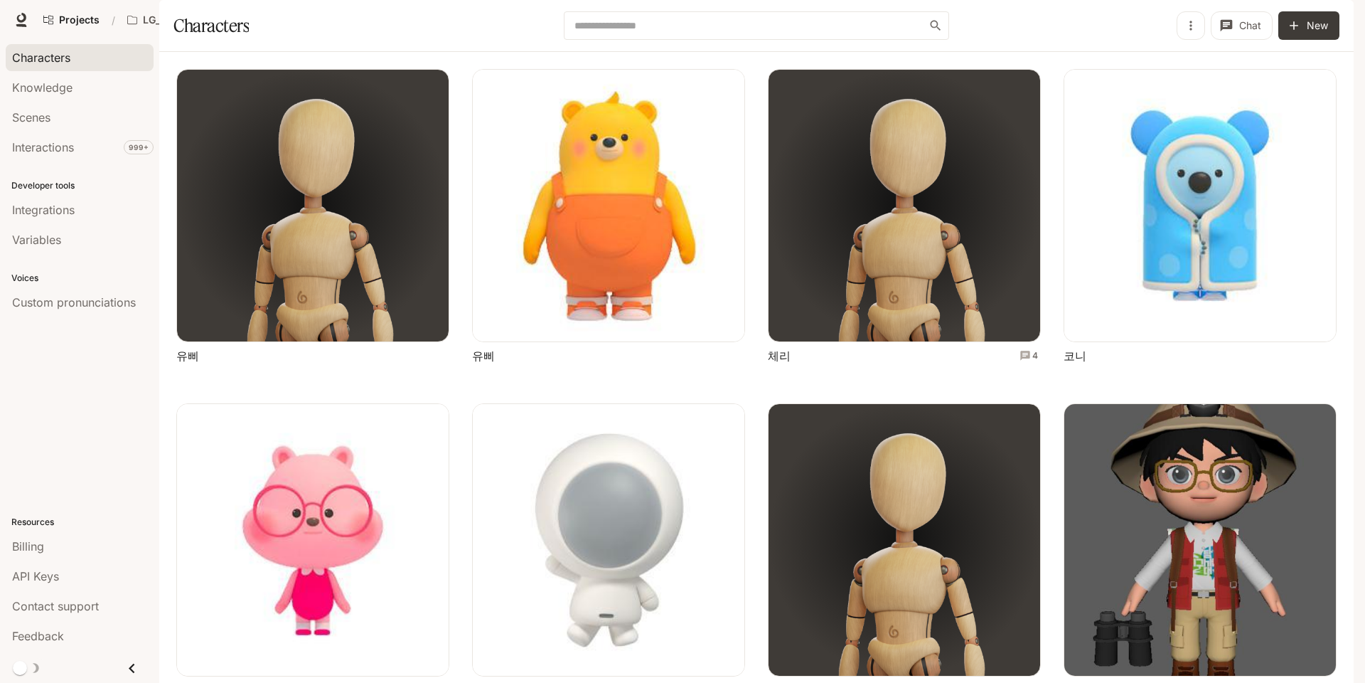
click at [1192, 30] on icon "button" at bounding box center [1191, 25] width 2 height 9
click at [486, 38] on div at bounding box center [682, 341] width 1365 height 683
click at [146, 16] on p "LG_Korean" at bounding box center [169, 20] width 53 height 12
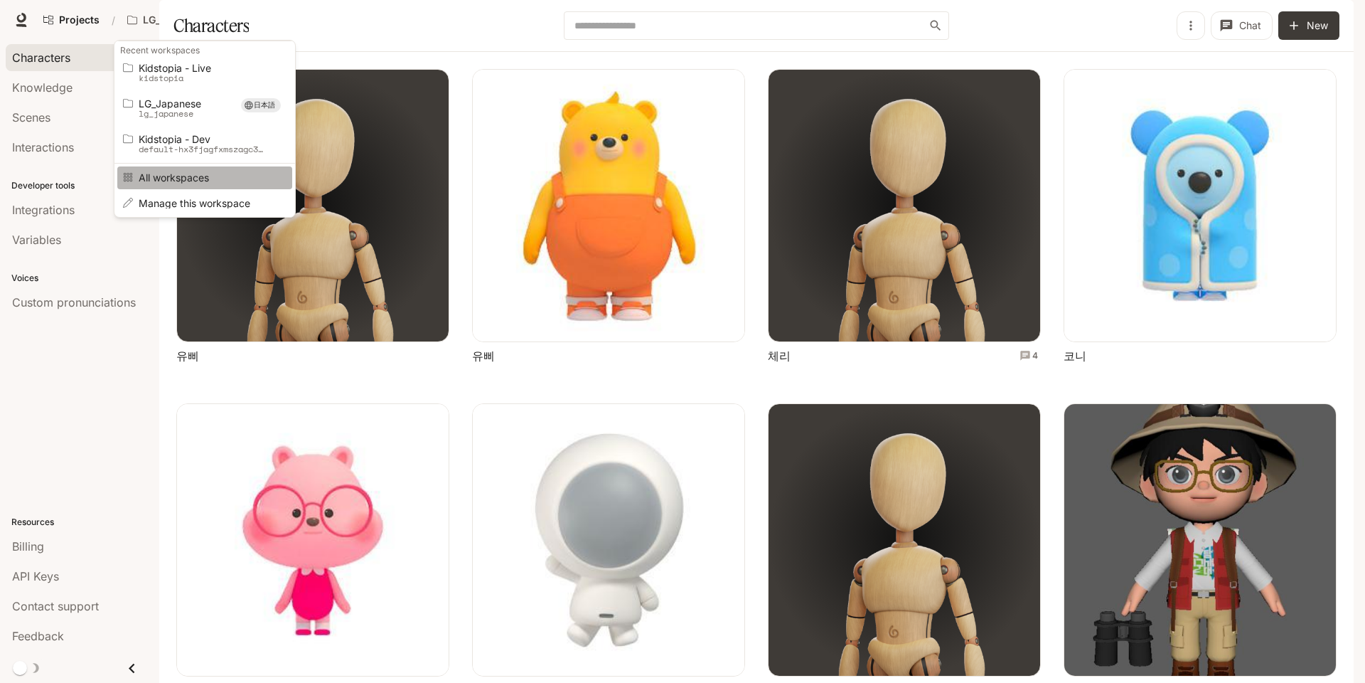
click at [186, 182] on span "All workspaces" at bounding box center [203, 177] width 128 height 11
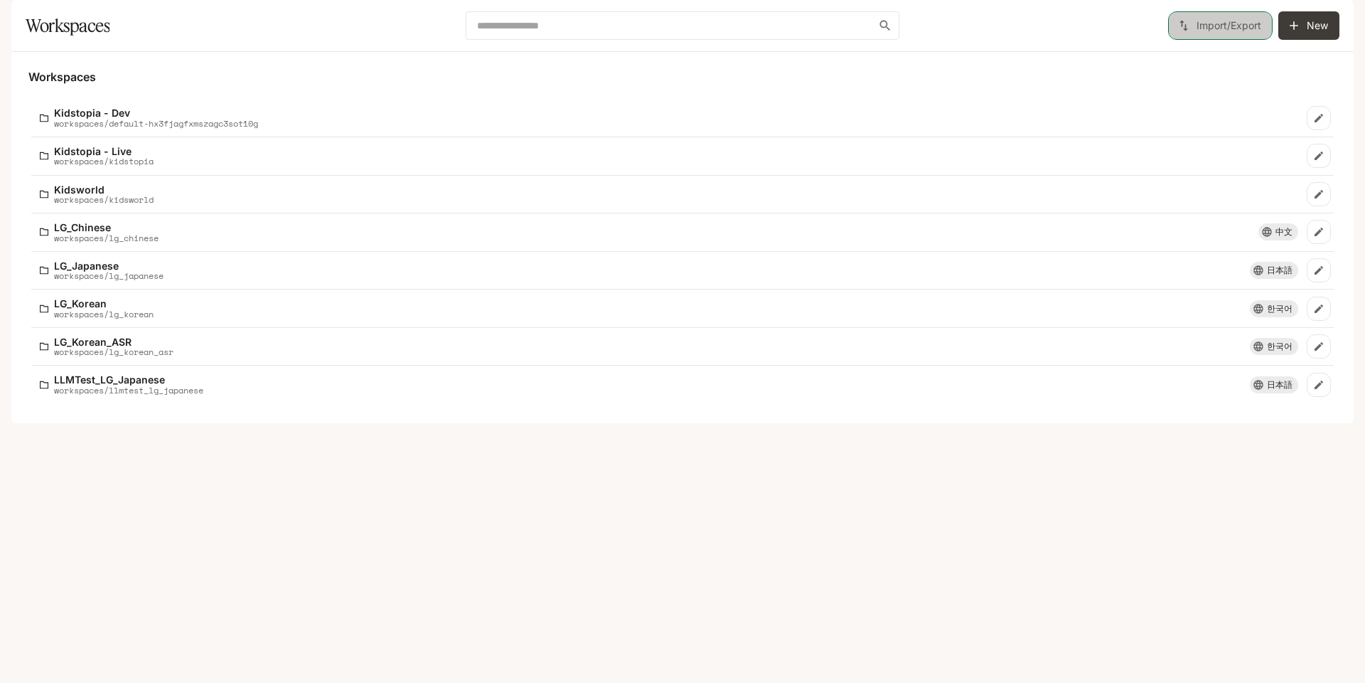
click at [1231, 40] on button "Import/Export" at bounding box center [1220, 25] width 105 height 28
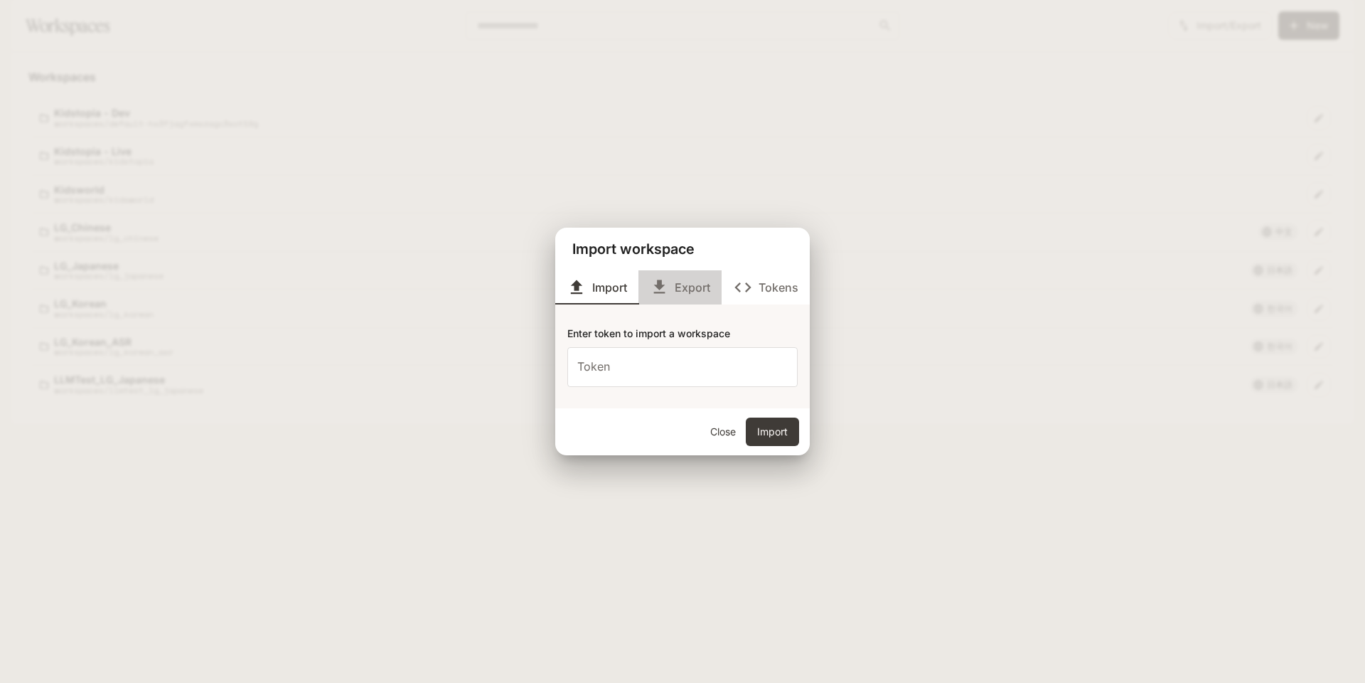
click at [688, 297] on button "Export" at bounding box center [680, 287] width 83 height 34
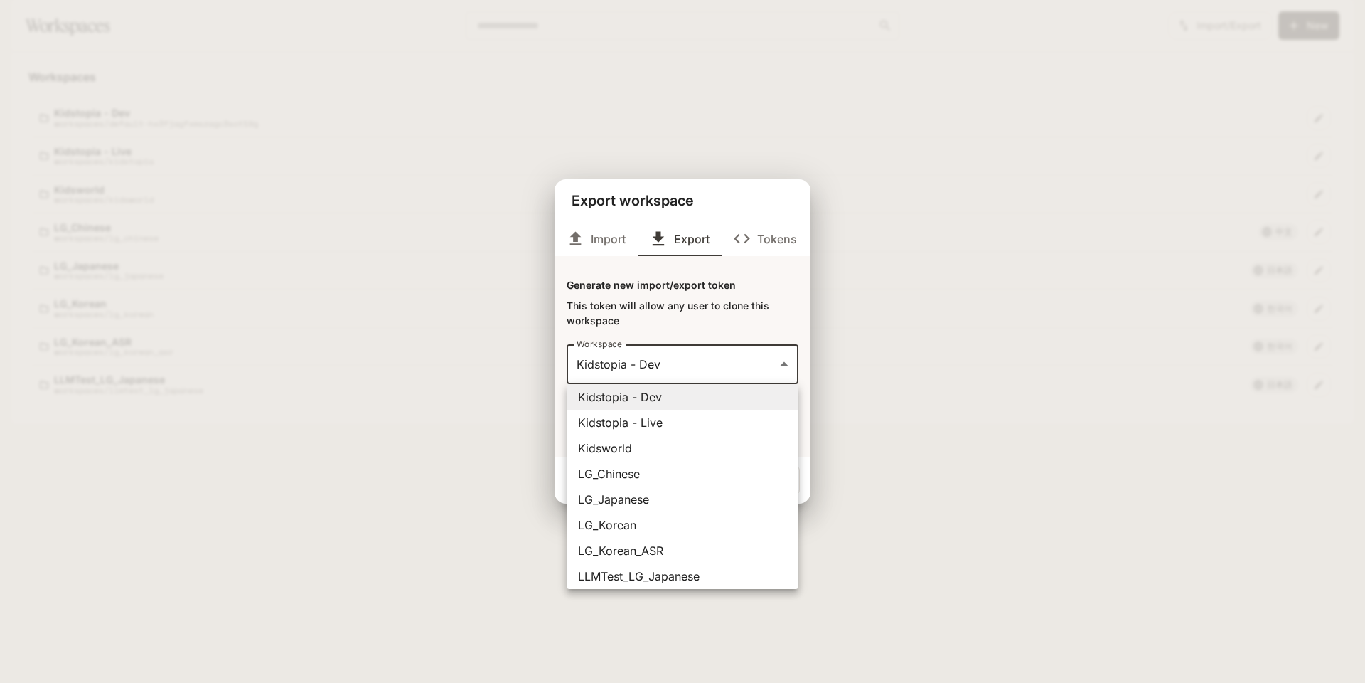
click at [708, 383] on body "**********" at bounding box center [682, 341] width 1365 height 683
click at [677, 317] on div at bounding box center [682, 341] width 1365 height 683
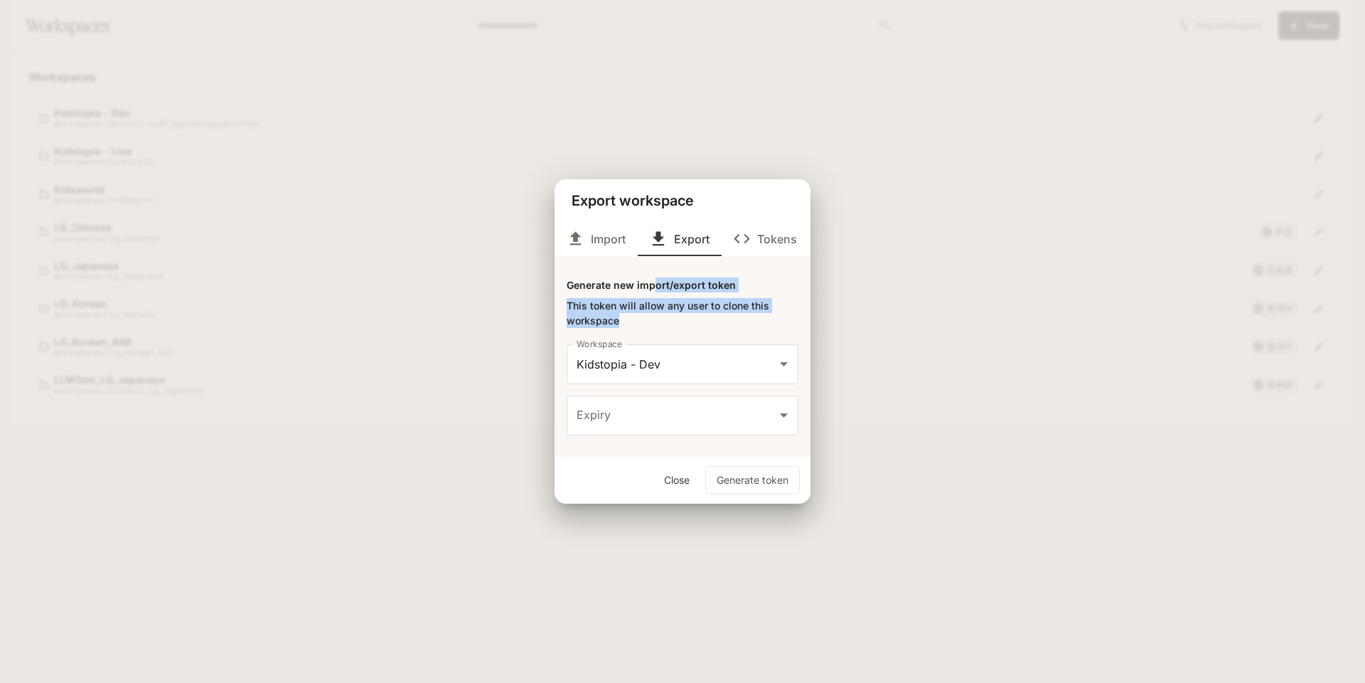
drag, startPoint x: 652, startPoint y: 288, endPoint x: 668, endPoint y: 317, distance: 33.4
click at [668, 317] on div "**********" at bounding box center [683, 356] width 256 height 201
click at [668, 317] on div "This token will allow any user to clone this workspace" at bounding box center [683, 313] width 232 height 30
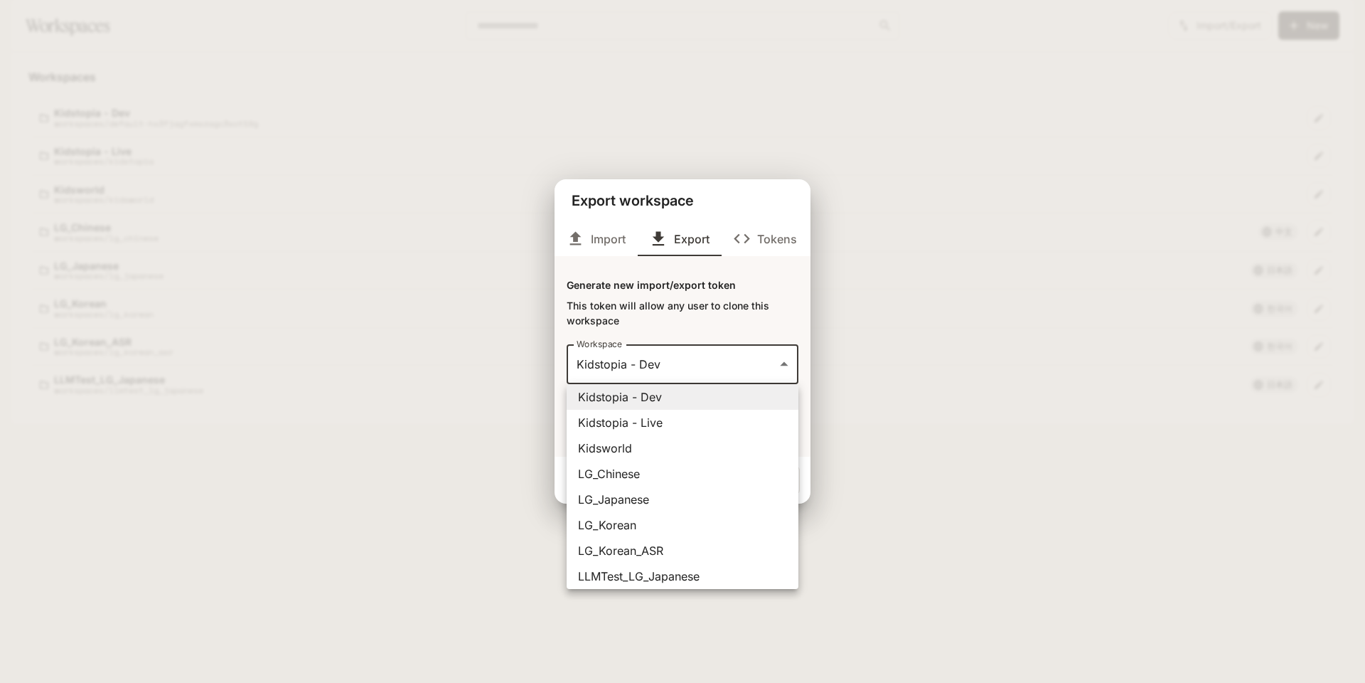
click at [697, 356] on body "**********" at bounding box center [682, 341] width 1365 height 683
click at [683, 314] on div at bounding box center [682, 341] width 1365 height 683
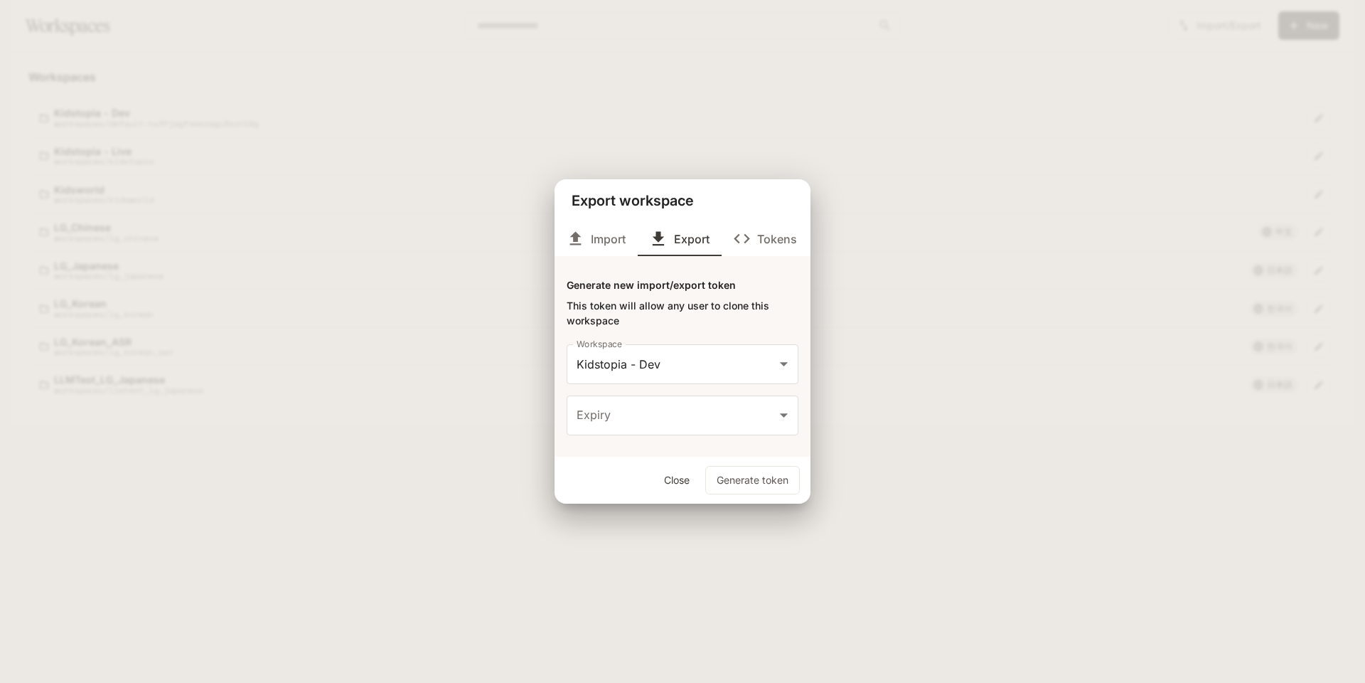
click at [455, 366] on div "**********" at bounding box center [682, 341] width 1365 height 683
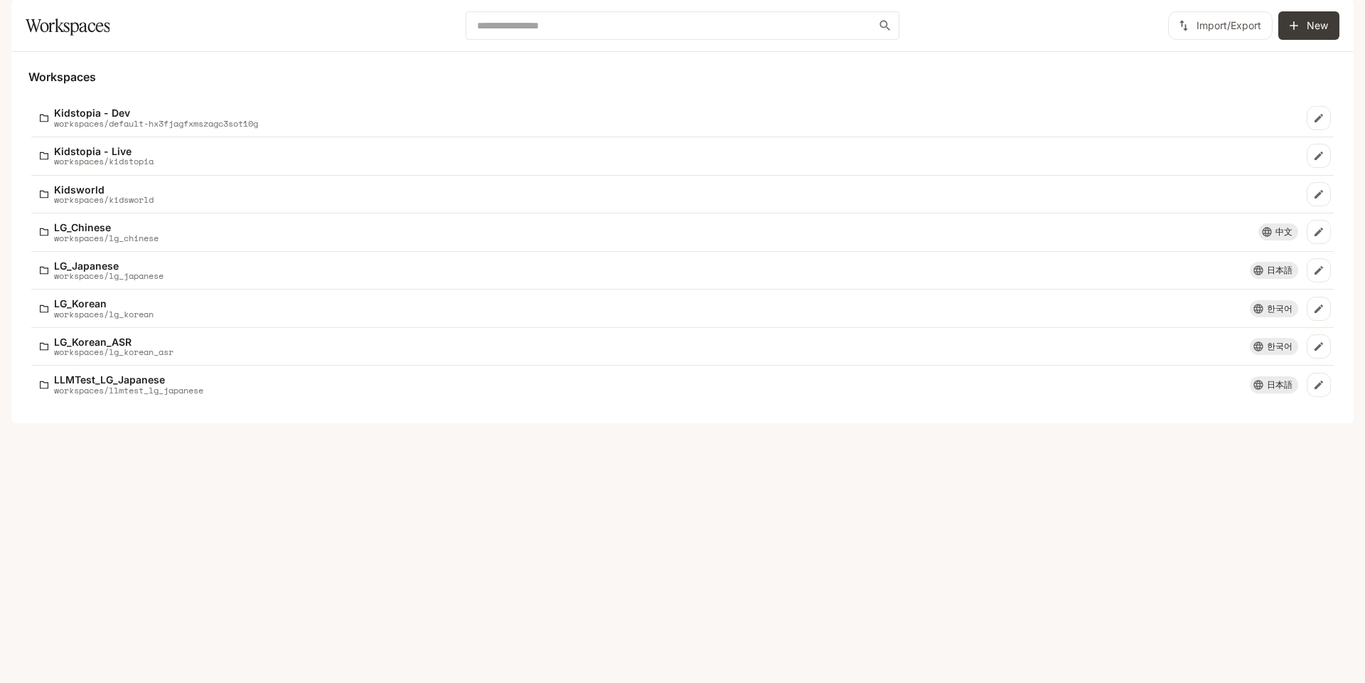
click at [401, 423] on div "Workspaces Kidstopia - Dev workspaces/default-hx3fjagfxmszagc3sot10g Kidstopia …" at bounding box center [682, 237] width 1343 height 371
